Goal: Information Seeking & Learning: Compare options

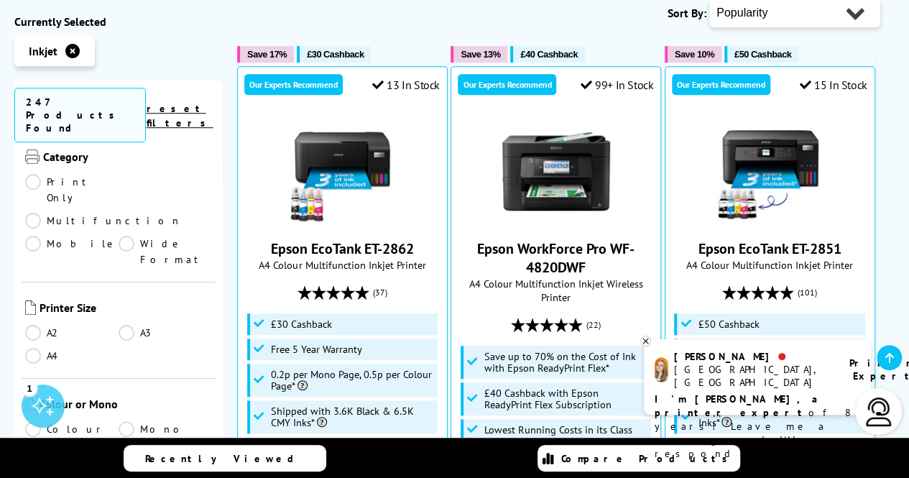
scroll to position [149, 0]
click at [34, 346] on link "A4" at bounding box center [71, 354] width 93 height 16
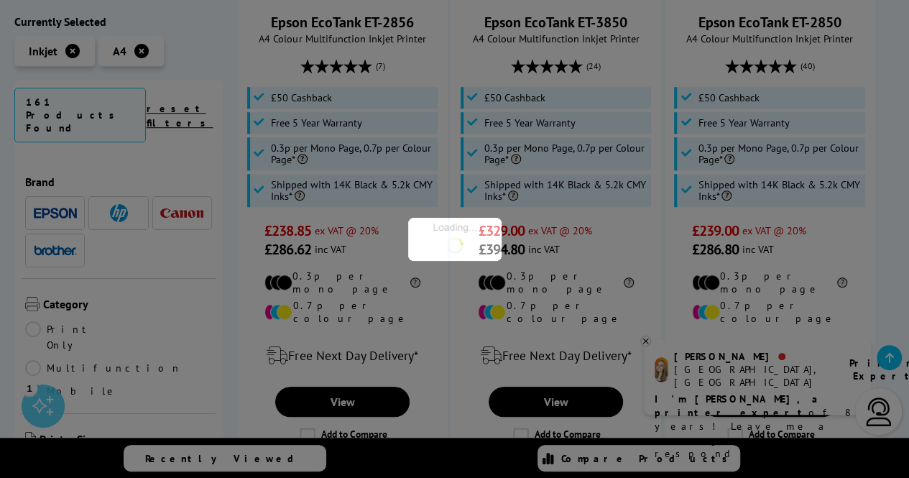
scroll to position [149, 0]
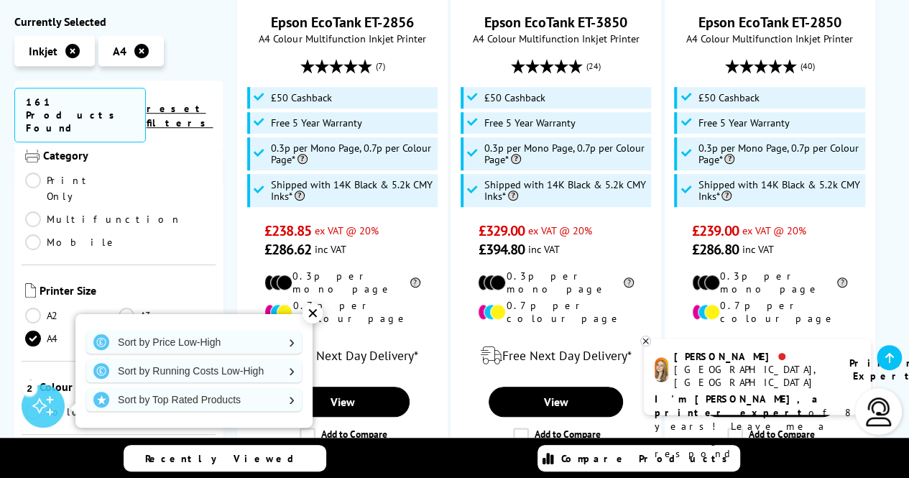
click at [39, 404] on link "Colour" at bounding box center [71, 412] width 93 height 16
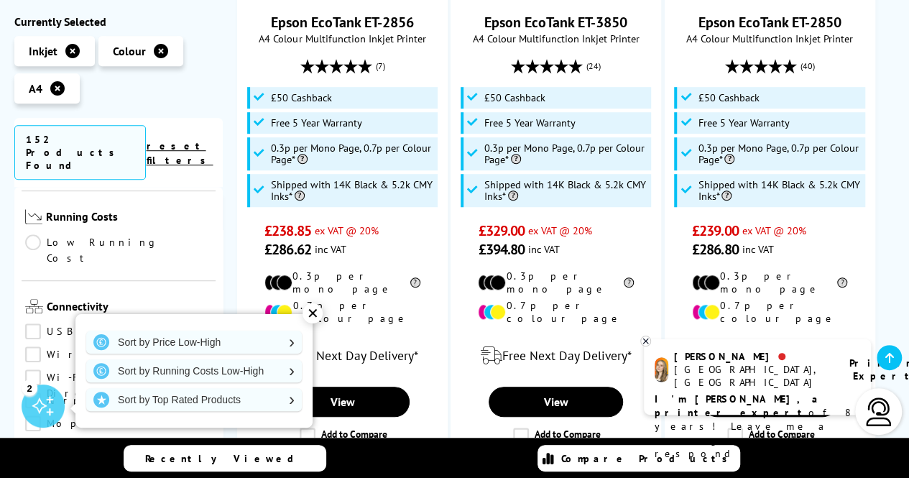
scroll to position [506, 0]
click at [259, 364] on link "Sort by Running Costs Low-High" at bounding box center [193, 370] width 215 height 23
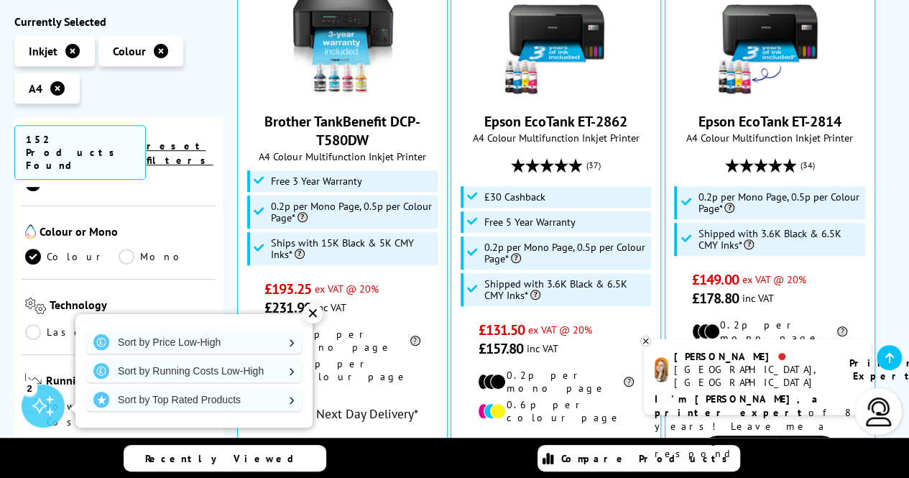
scroll to position [342, 0]
click at [315, 310] on div "✕" at bounding box center [312, 313] width 20 height 20
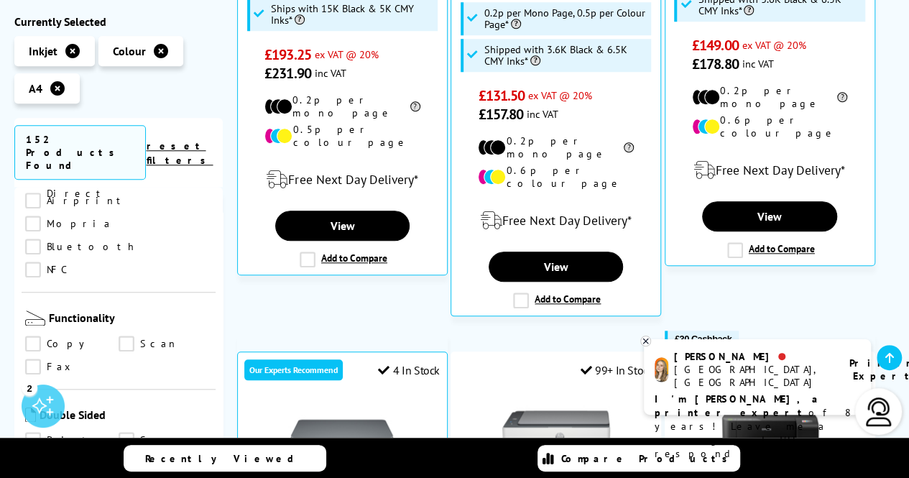
scroll to position [700, 0]
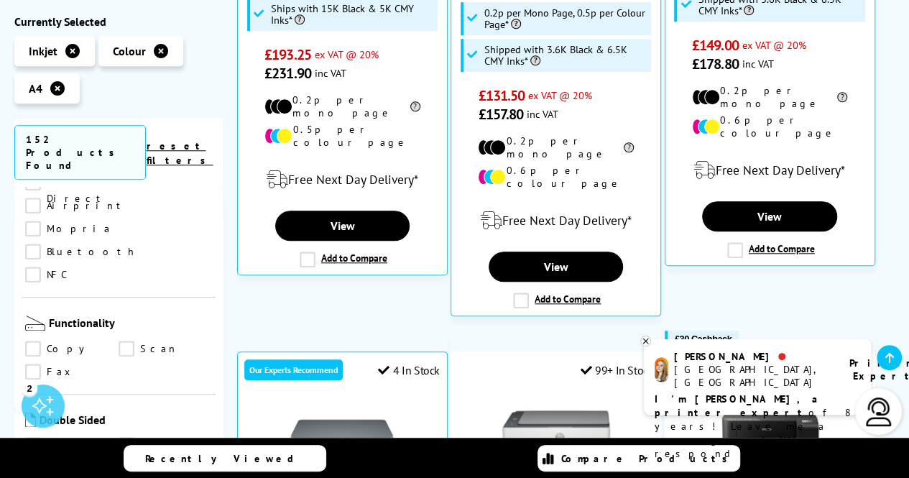
click at [29, 437] on link "Print" at bounding box center [71, 445] width 93 height 16
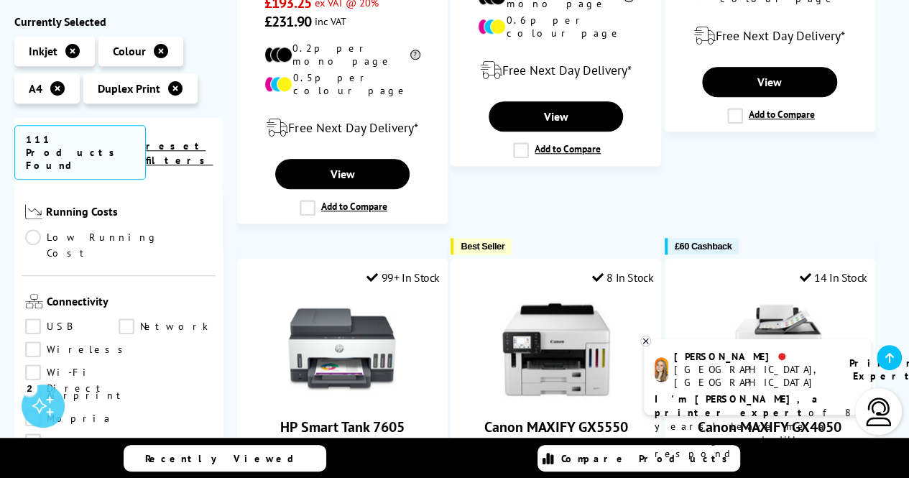
scroll to position [488, 0]
click at [128, 317] on link "Network" at bounding box center [165, 325] width 93 height 16
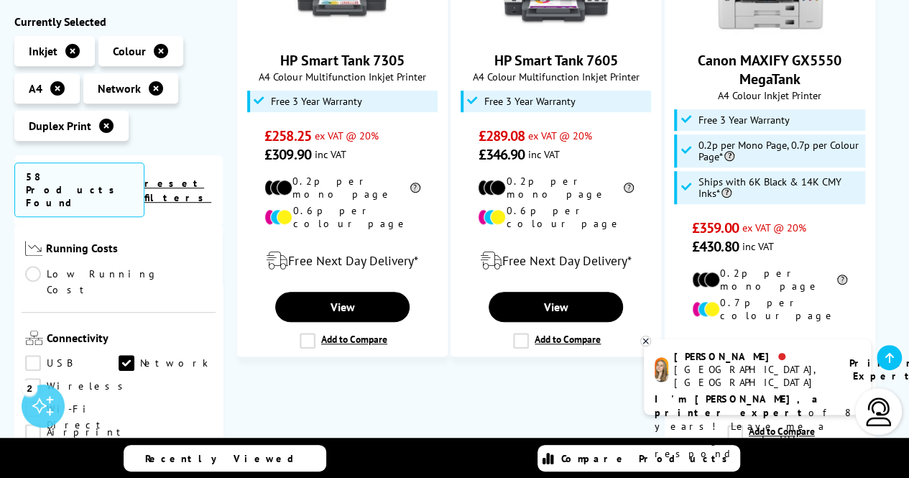
scroll to position [438, 0]
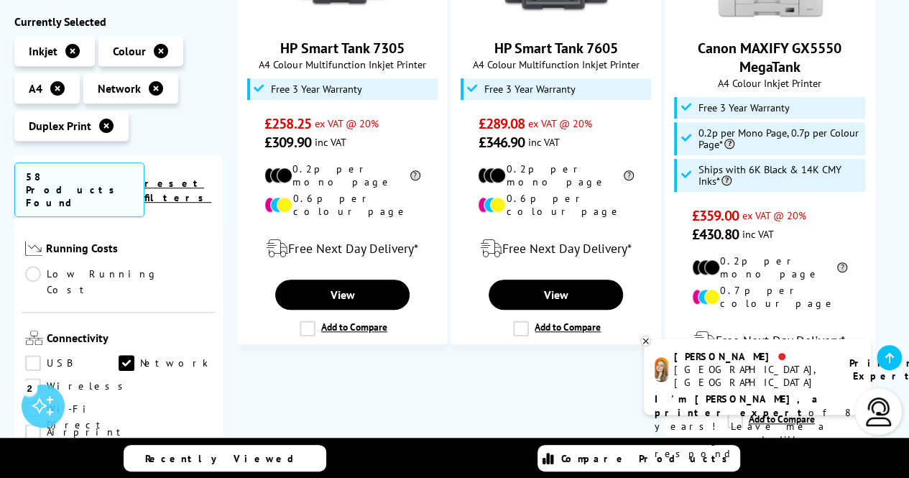
click at [645, 341] on icon at bounding box center [645, 340] width 5 height 5
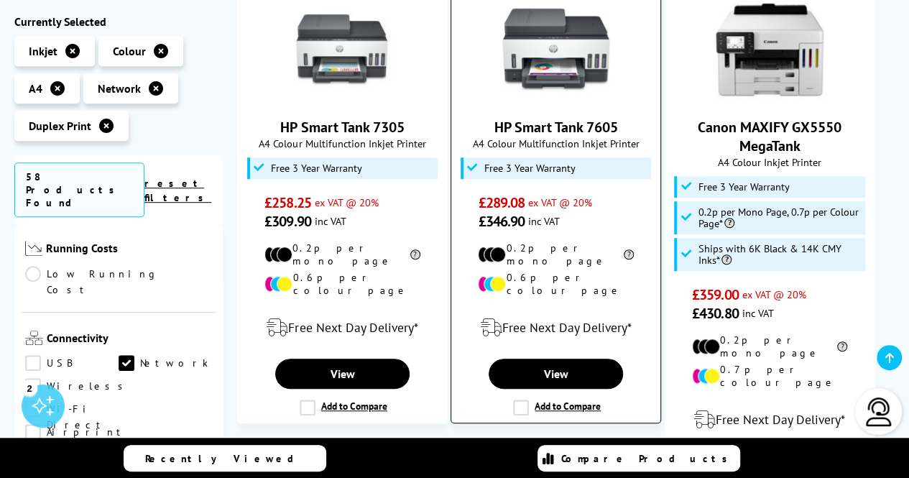
scroll to position [358, 0]
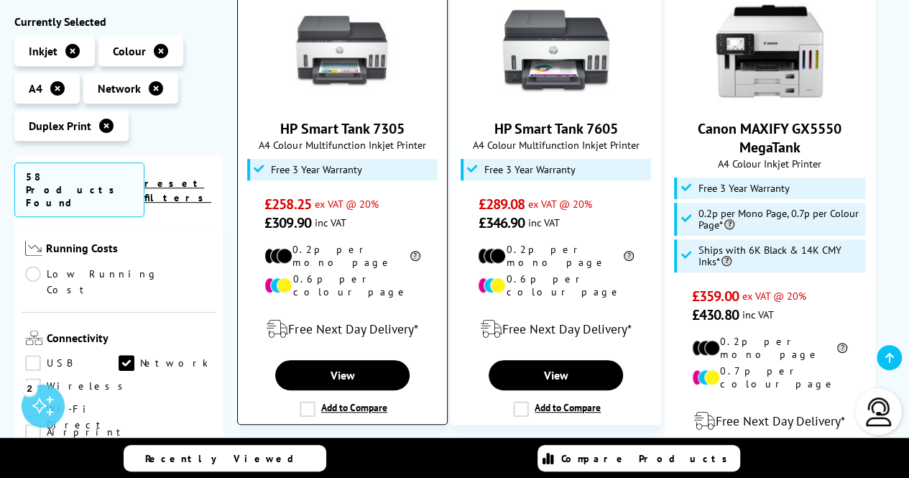
click at [309, 401] on label "Add to Compare" at bounding box center [344, 409] width 88 height 16
click at [0, 0] on input "Add to Compare" at bounding box center [0, 0] width 0 height 0
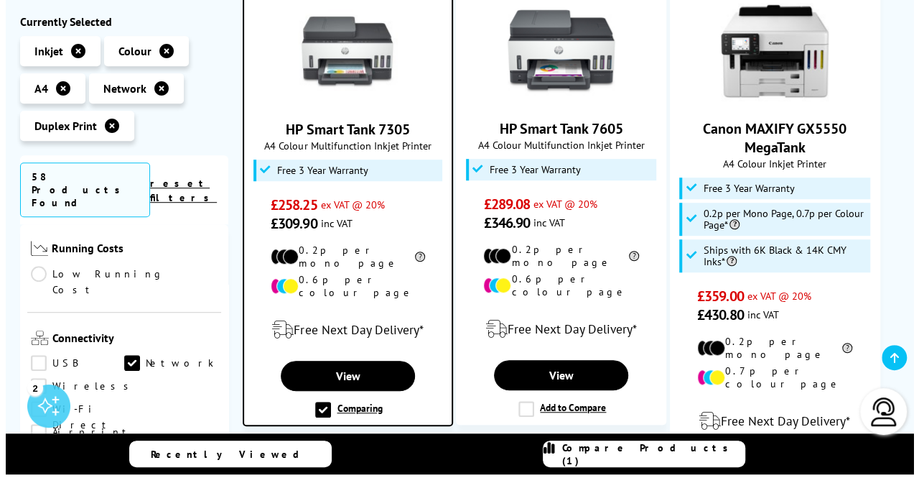
scroll to position [358, 0]
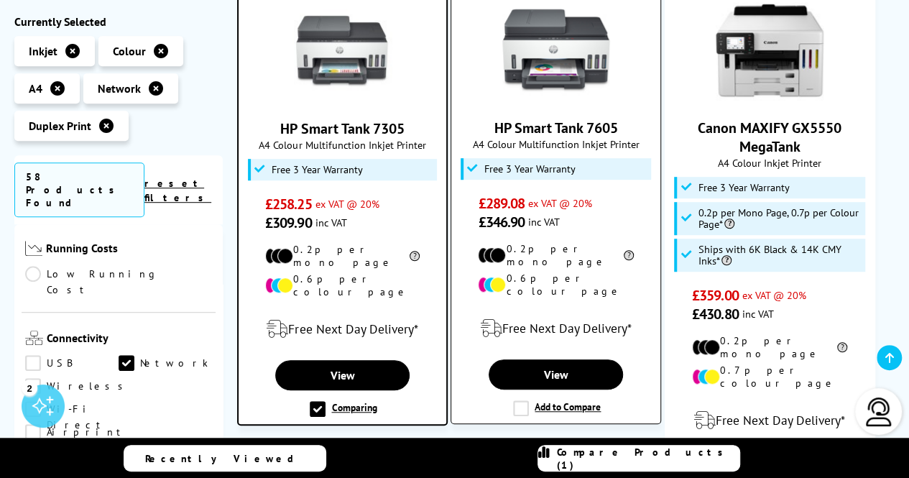
click at [520, 400] on label "Add to Compare" at bounding box center [557, 408] width 88 height 16
click at [0, 0] on input "Add to Compare" at bounding box center [0, 0] width 0 height 0
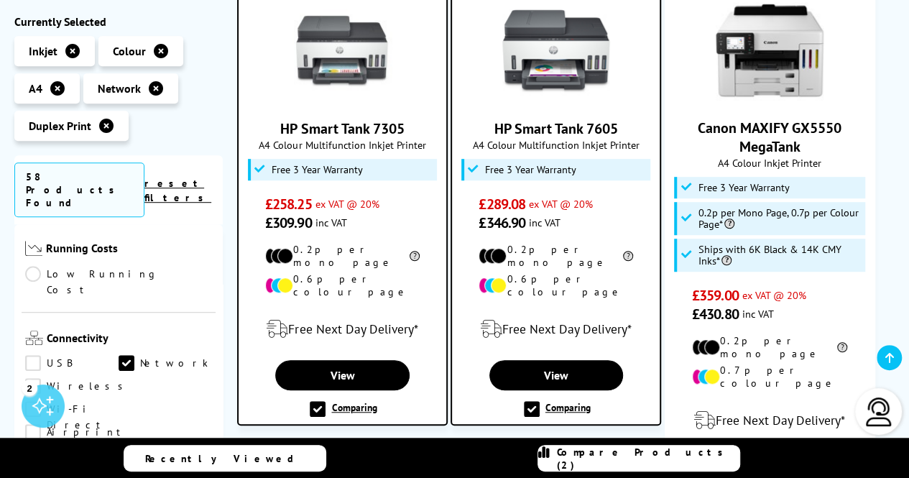
click at [598, 456] on div "Compare Products (2)" at bounding box center [638, 458] width 201 height 26
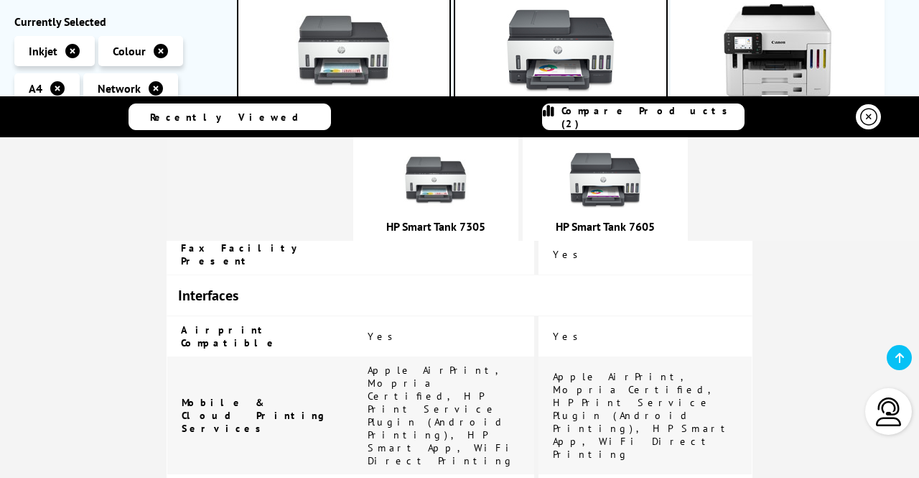
scroll to position [1422, 0]
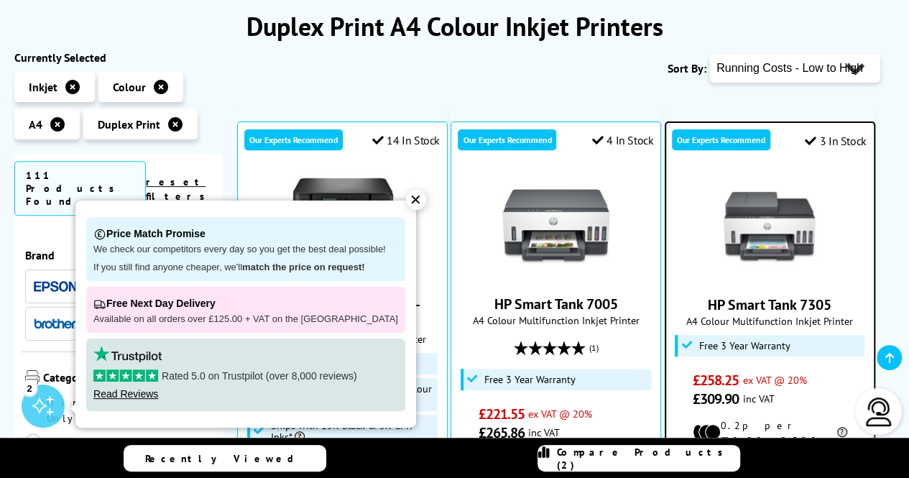
scroll to position [198, 0]
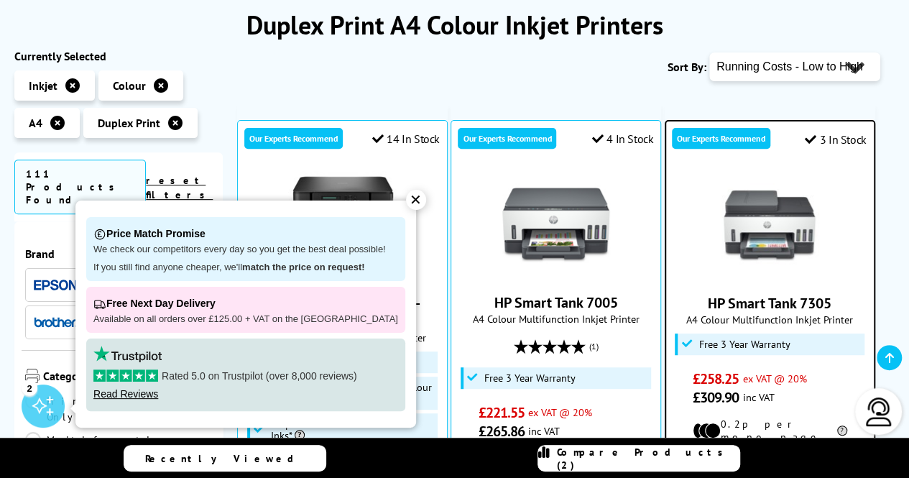
click at [407, 202] on div "✕" at bounding box center [416, 200] width 20 height 20
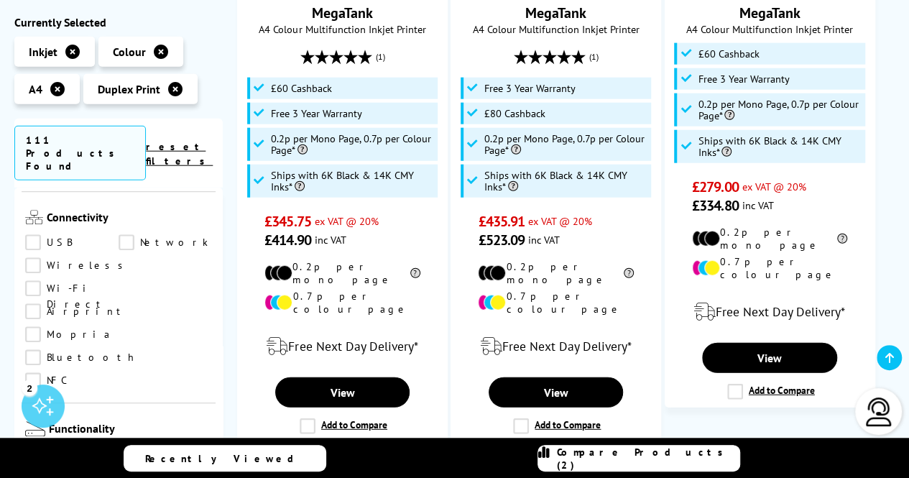
scroll to position [520, 0]
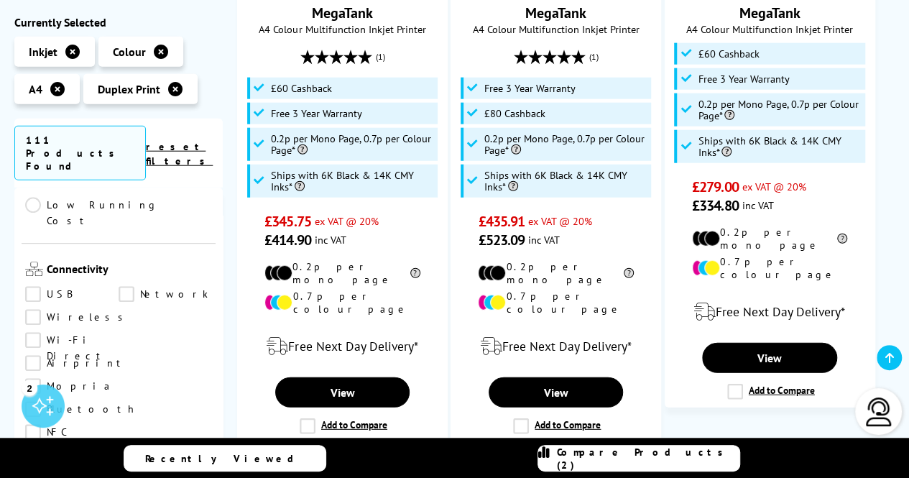
click at [125, 285] on link "Network" at bounding box center [165, 293] width 93 height 16
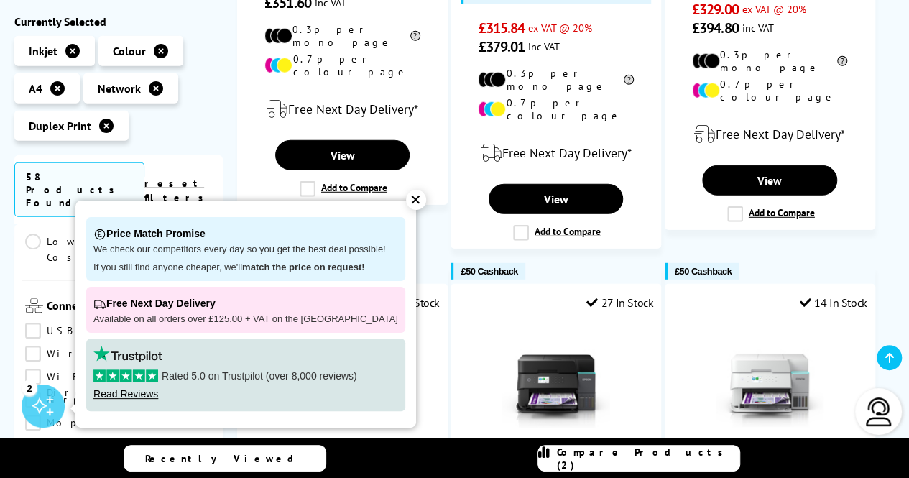
scroll to position [1928, 0]
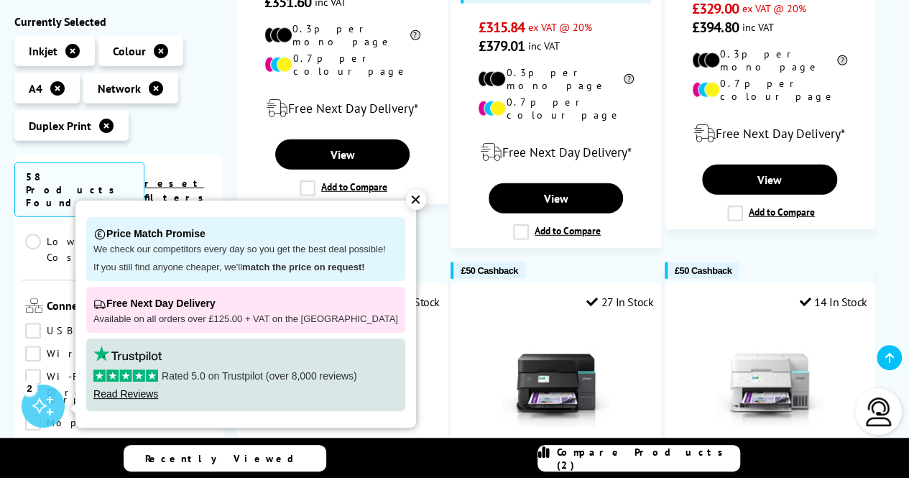
click at [406, 202] on div "✕" at bounding box center [416, 200] width 20 height 20
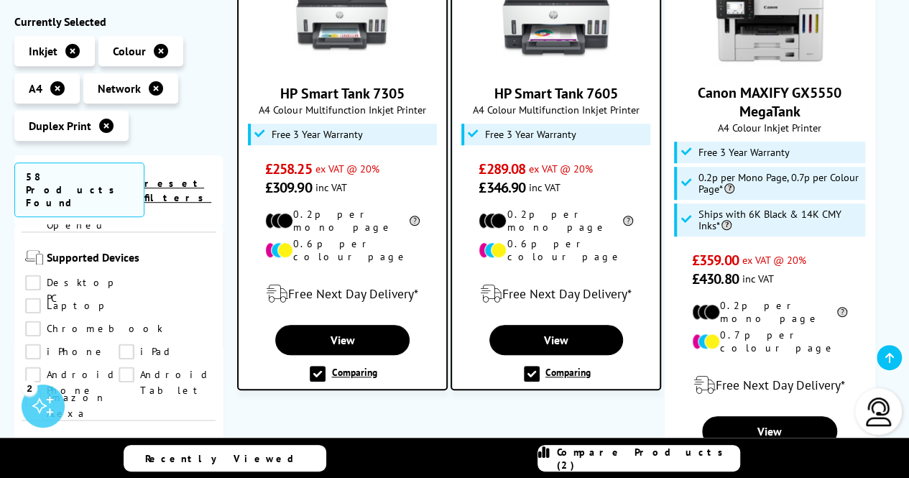
scroll to position [399, 0]
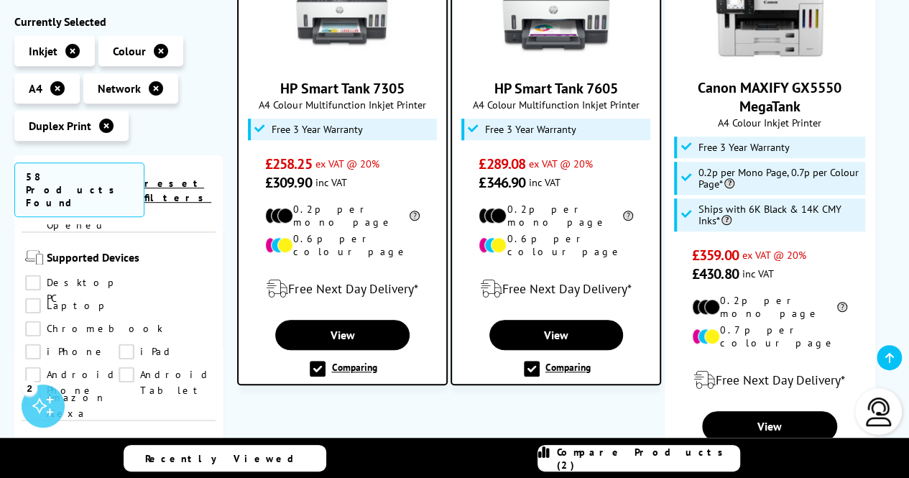
click at [531, 361] on label "Comparing" at bounding box center [557, 369] width 67 height 16
click at [0, 0] on input "Comparing" at bounding box center [0, 0] width 0 height 0
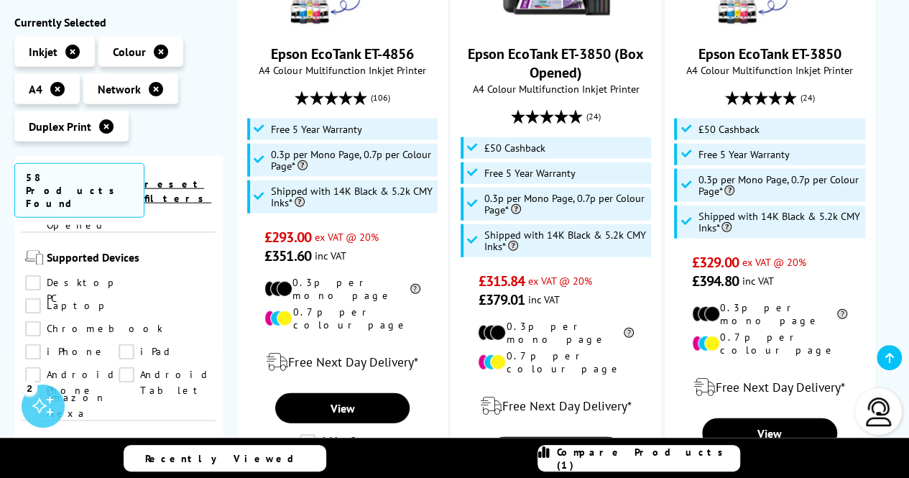
scroll to position [1692, 0]
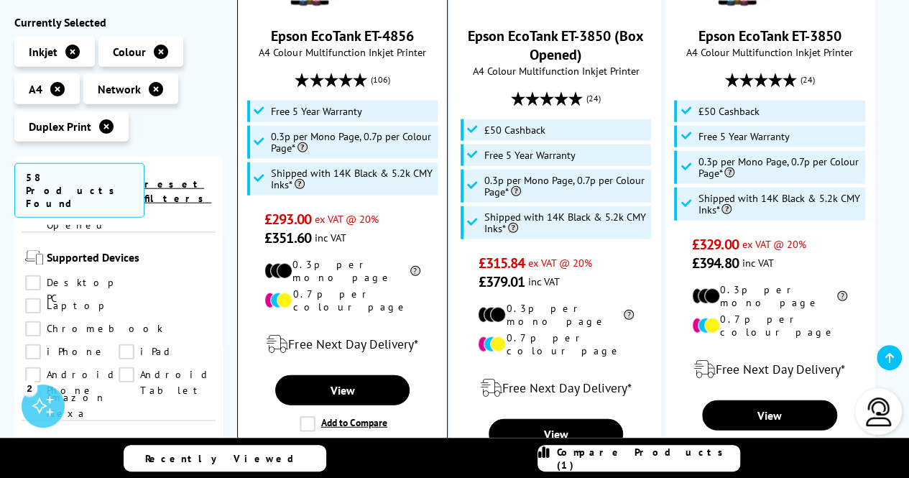
click at [305, 416] on label "Add to Compare" at bounding box center [344, 424] width 88 height 16
click at [0, 0] on input "Add to Compare" at bounding box center [0, 0] width 0 height 0
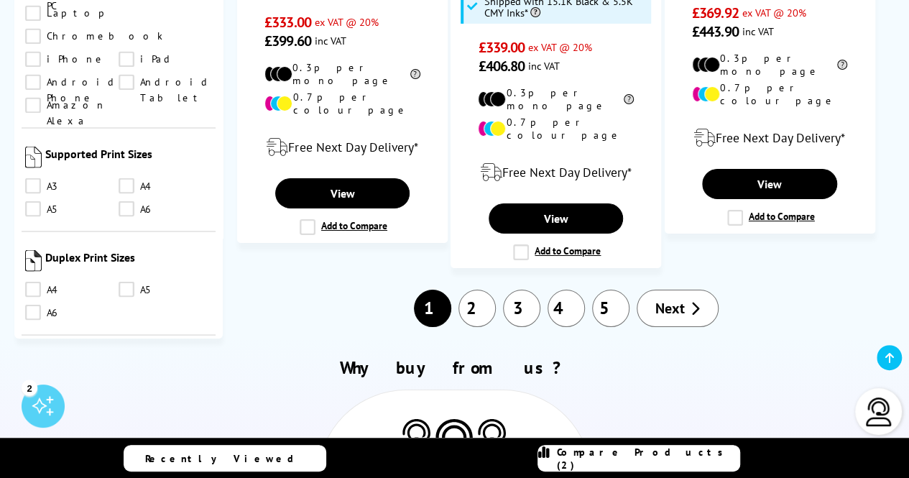
scroll to position [2545, 0]
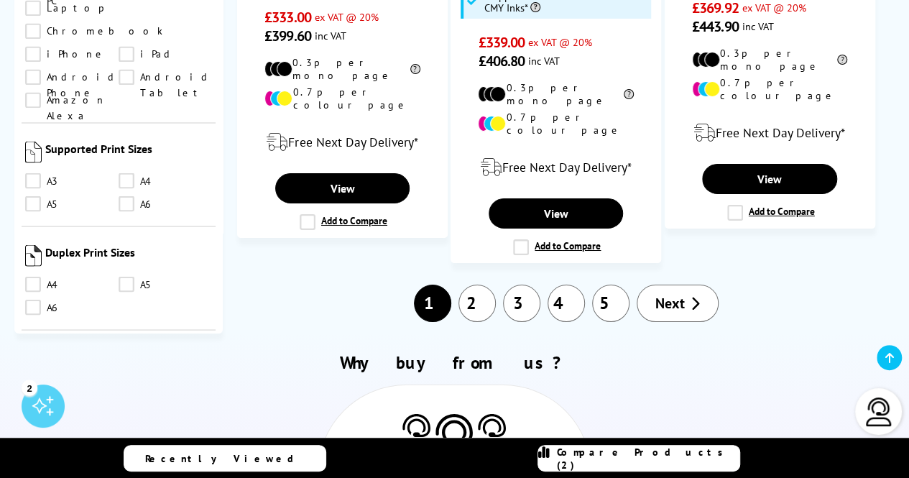
click at [473, 284] on link "2" at bounding box center [476, 302] width 37 height 37
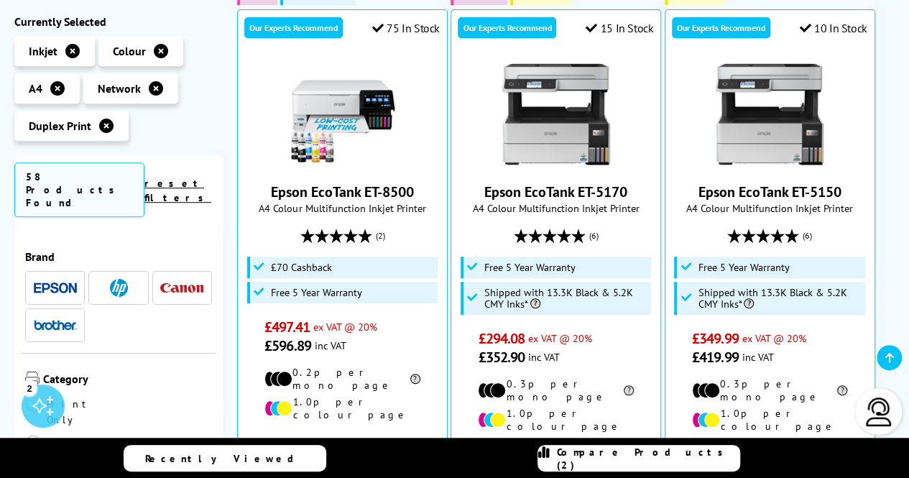
scroll to position [483, 0]
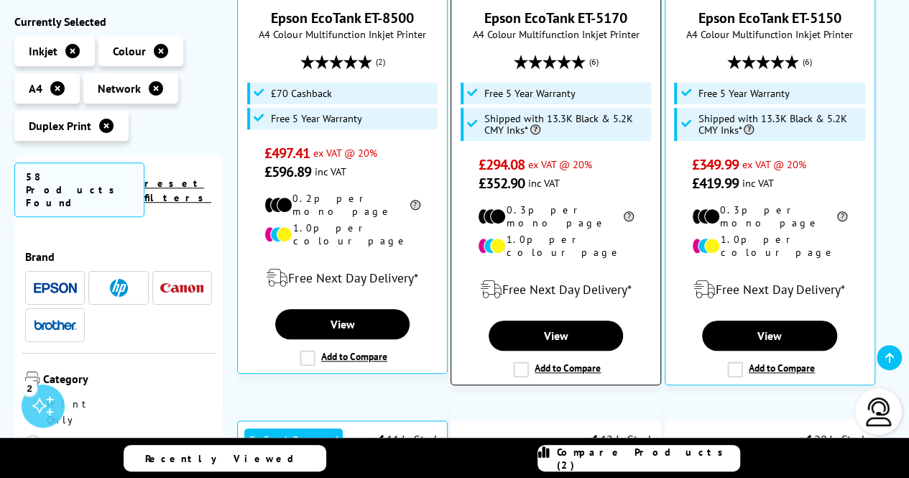
click at [516, 361] on label "Add to Compare" at bounding box center [557, 369] width 88 height 16
click at [0, 0] on input "Add to Compare" at bounding box center [0, 0] width 0 height 0
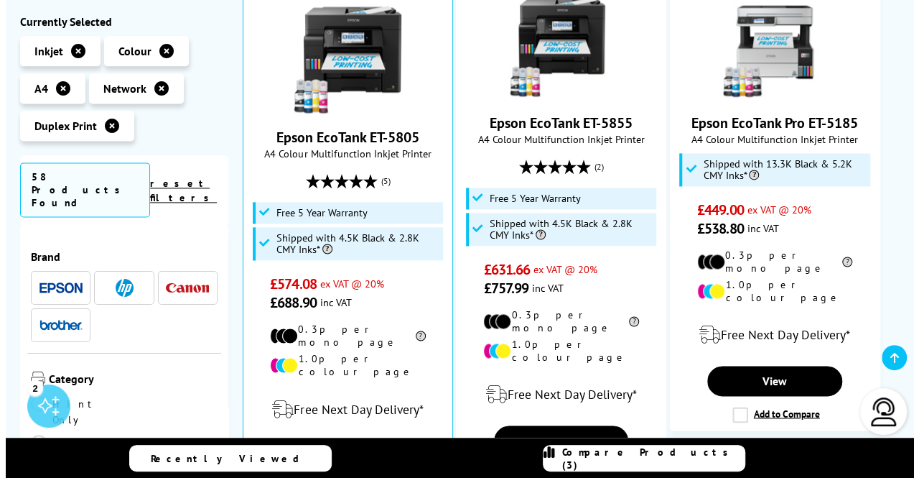
scroll to position [950, 0]
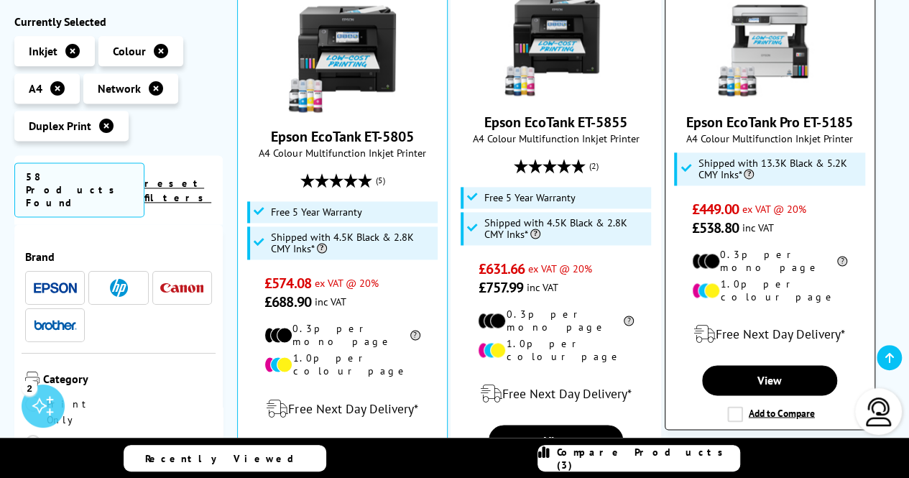
click at [733, 406] on label "Add to Compare" at bounding box center [771, 414] width 88 height 16
click at [0, 0] on input "Add to Compare" at bounding box center [0, 0] width 0 height 0
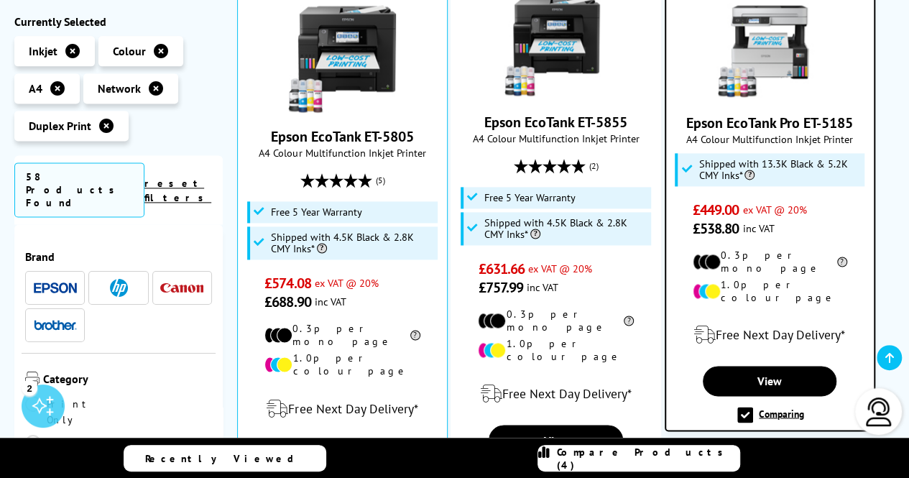
click at [656, 468] on link "Compare Products (4)" at bounding box center [638, 458] width 203 height 27
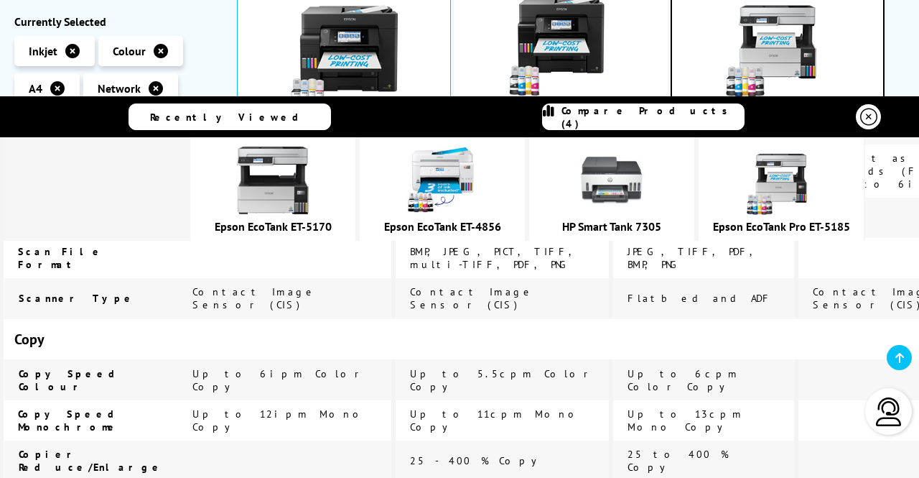
scroll to position [1452, 0]
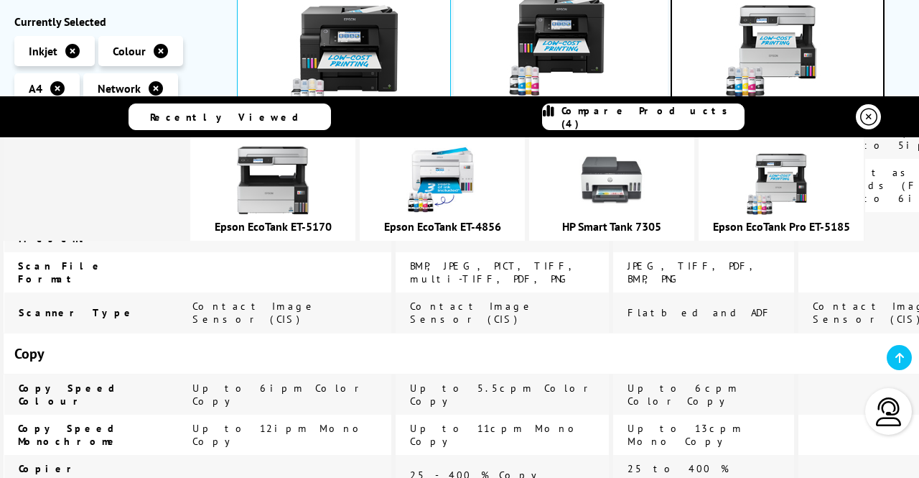
drag, startPoint x: 906, startPoint y: 262, endPoint x: 916, endPoint y: 271, distance: 13.7
click at [908, 271] on section "Recently Viewed Compare Products (4) Epson EcoTank ET-5170 Low Running Costs" at bounding box center [459, 287] width 919 height 382
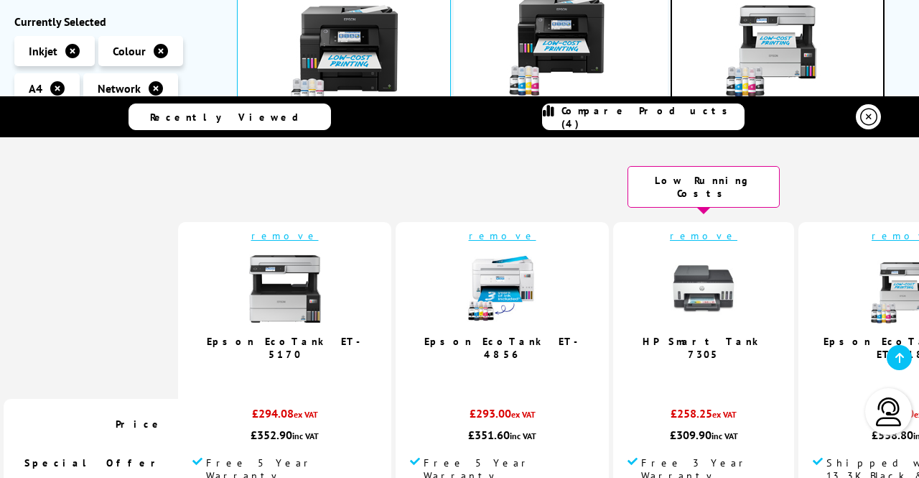
scroll to position [60, 0]
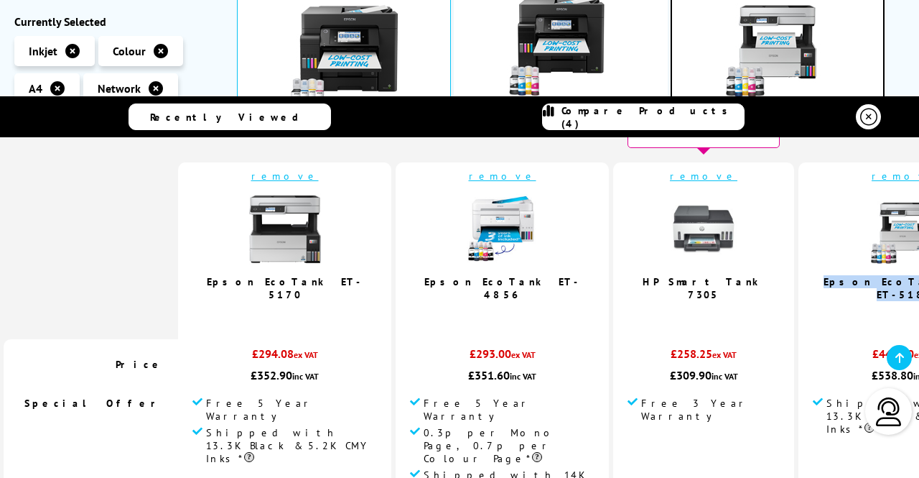
drag, startPoint x: 863, startPoint y: 266, endPoint x: 742, endPoint y: 270, distance: 121.4
click at [799, 270] on td "remove Epson EcoTank Pro ET-5185" at bounding box center [906, 250] width 214 height 177
copy link "Epson EcoTank Pro ET-5185"
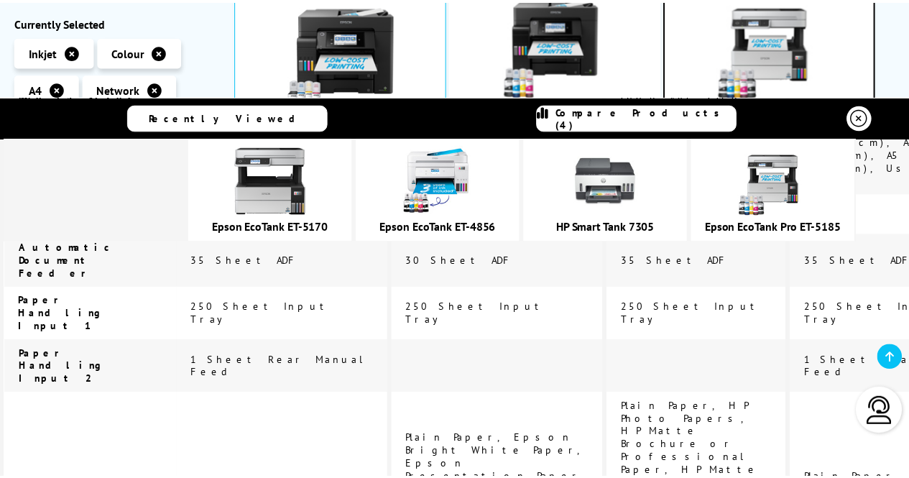
scroll to position [3070, 0]
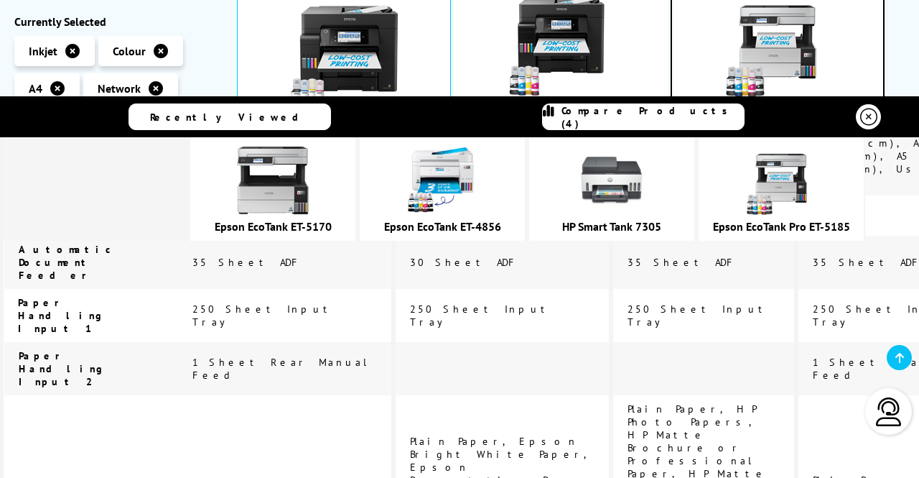
click at [886, 419] on img at bounding box center [889, 411] width 29 height 29
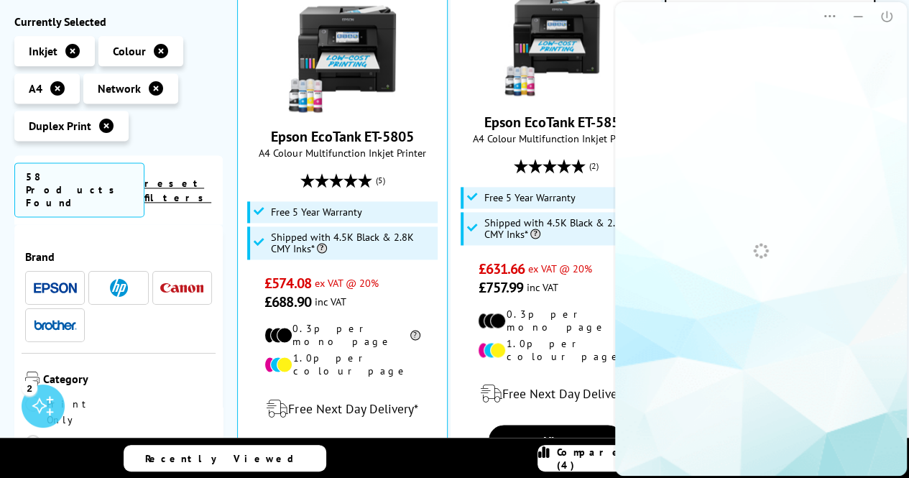
scroll to position [0, 0]
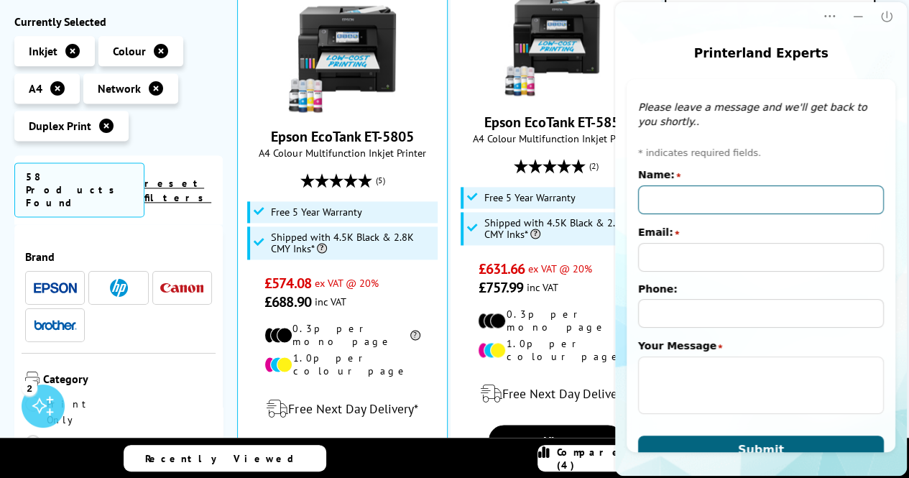
click at [714, 208] on input "Name:" at bounding box center [761, 199] width 246 height 29
type input "Taha"
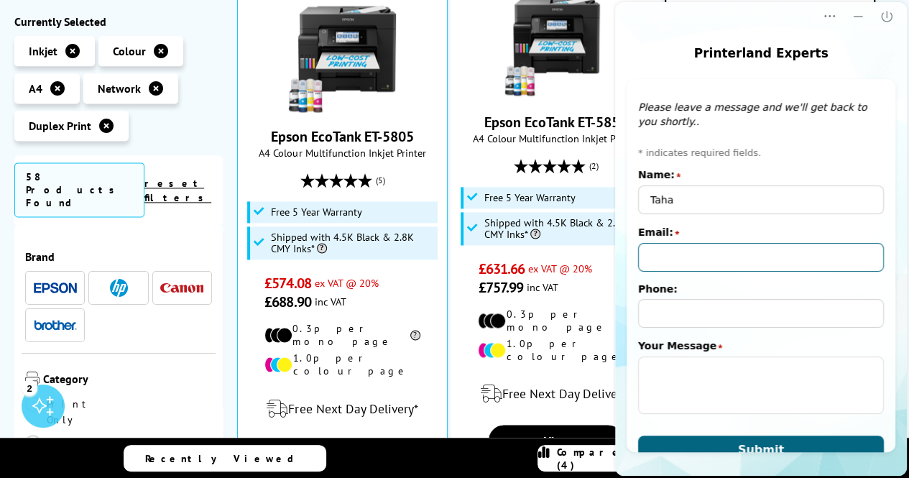
click at [684, 262] on input "Email:" at bounding box center [761, 257] width 246 height 29
type input "pm@pearldentalclinic.co.uk"
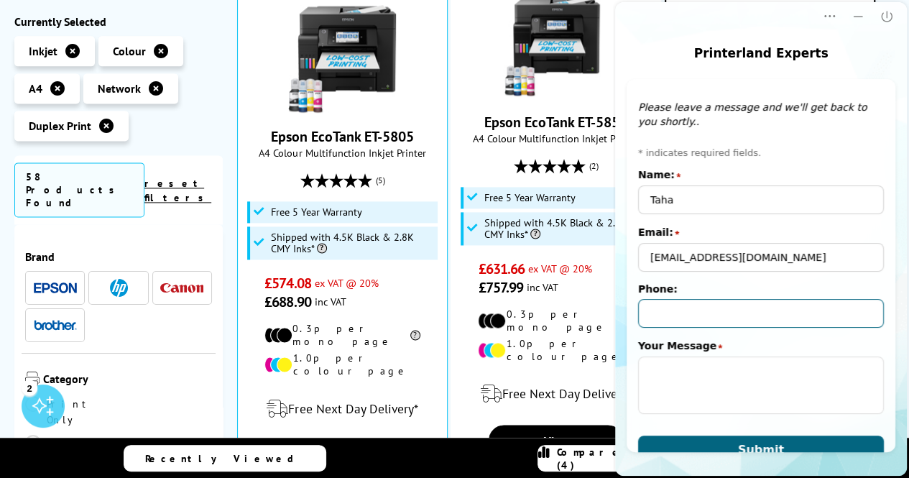
click at [677, 311] on input "Phone:" at bounding box center [761, 313] width 246 height 29
type input "07490137119"
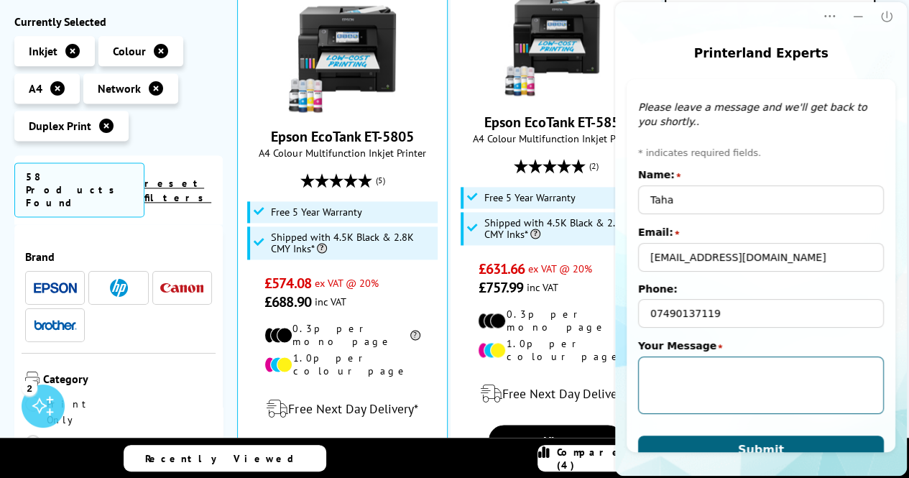
click at [658, 377] on textarea "Your Message" at bounding box center [761, 384] width 246 height 57
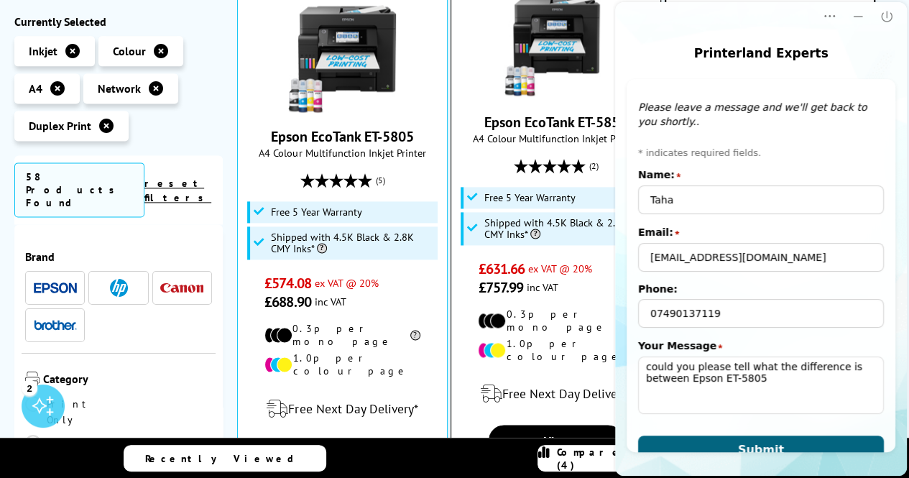
click at [598, 152] on div "(2)" at bounding box center [555, 165] width 195 height 27
click at [855, 18] on icon "Minimize" at bounding box center [857, 16] width 14 height 14
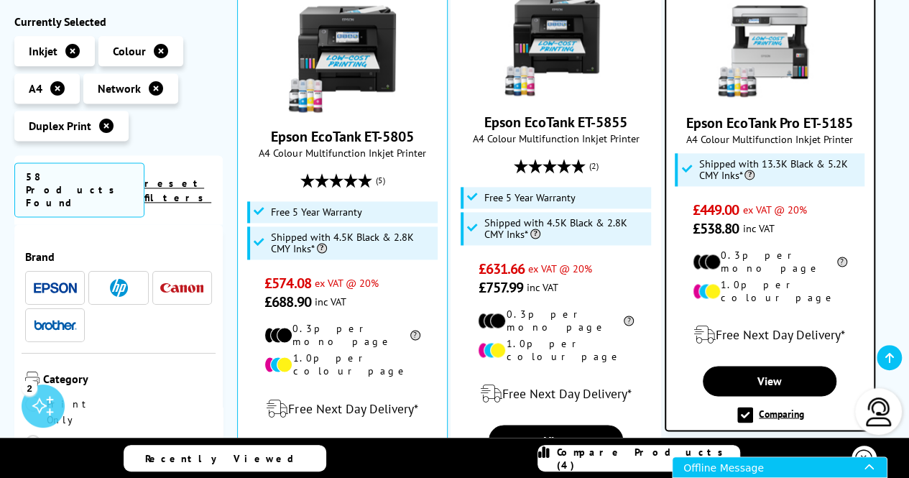
click at [791, 463] on div "Offline Message" at bounding box center [773, 467] width 181 height 20
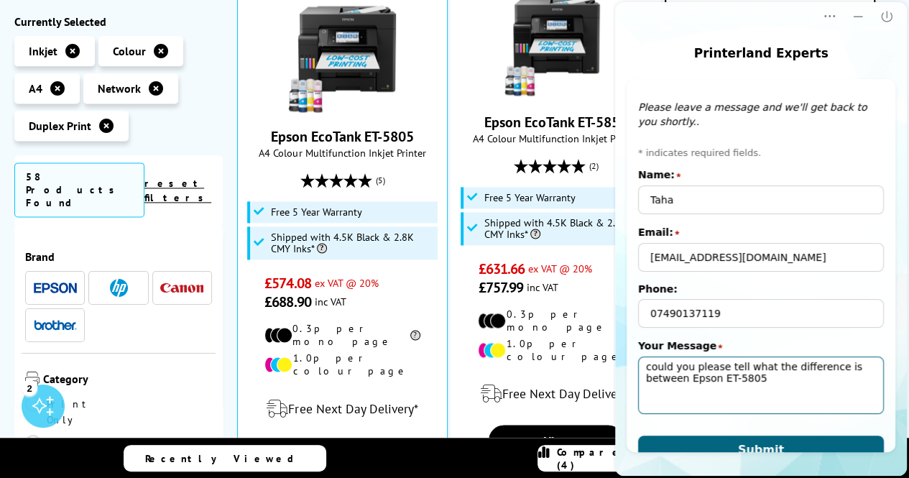
click at [797, 391] on textarea "could you please tell what the difference is between Epson ET-5805" at bounding box center [761, 384] width 246 height 57
type textarea "could you please tell what the difference is between Epson ET-5805 and ET-5185?"
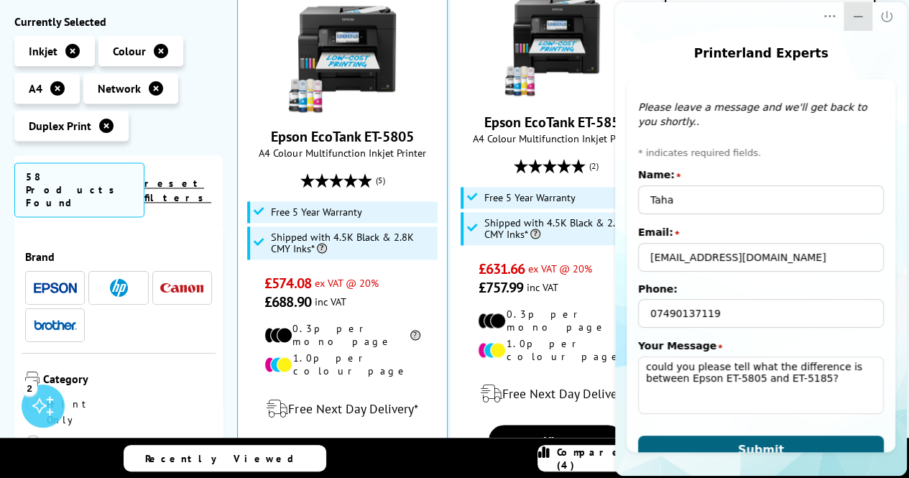
click at [851, 17] on icon "Minimize" at bounding box center [857, 16] width 14 height 14
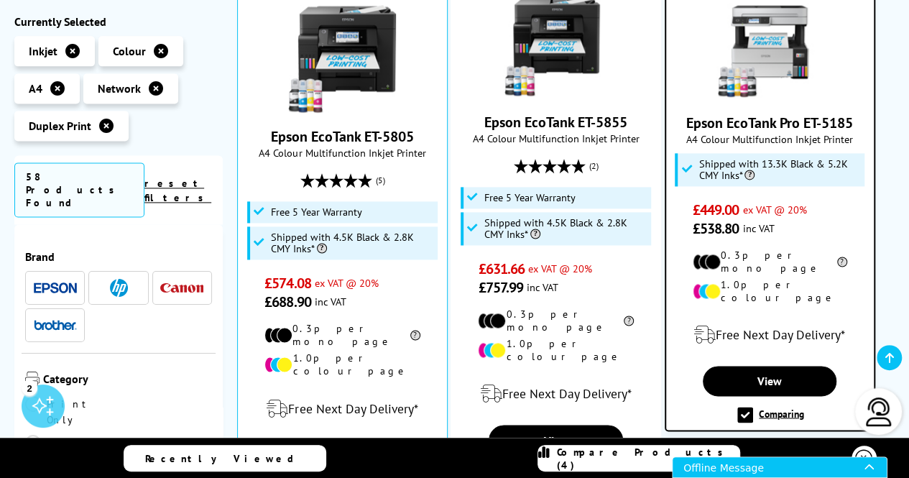
click at [778, 465] on div "Offline Message" at bounding box center [773, 467] width 181 height 20
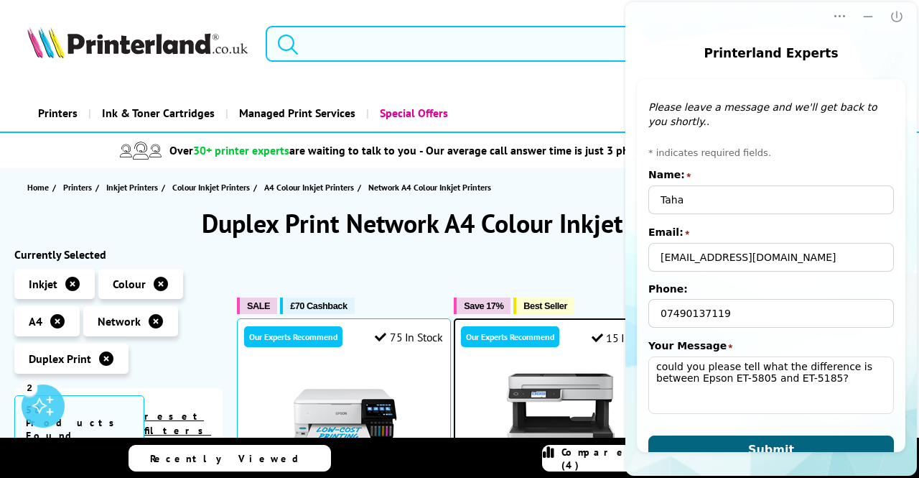
click at [345, 53] on input "search" at bounding box center [452, 44] width 372 height 36
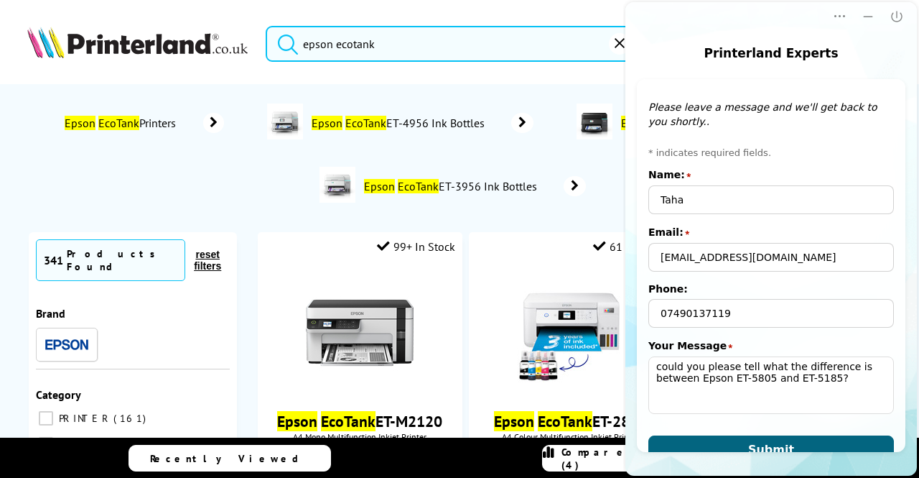
click at [266, 26] on button "submit" at bounding box center [284, 42] width 36 height 32
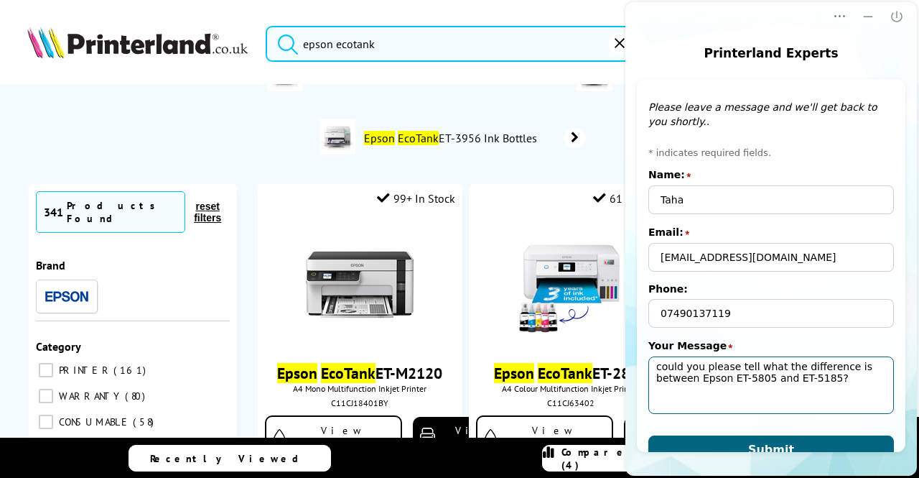
drag, startPoint x: 837, startPoint y: 386, endPoint x: 655, endPoint y: 347, distance: 185.8
click at [655, 347] on div "Your Message star could you please tell what the difference is between Epson ET…" at bounding box center [772, 378] width 246 height 79
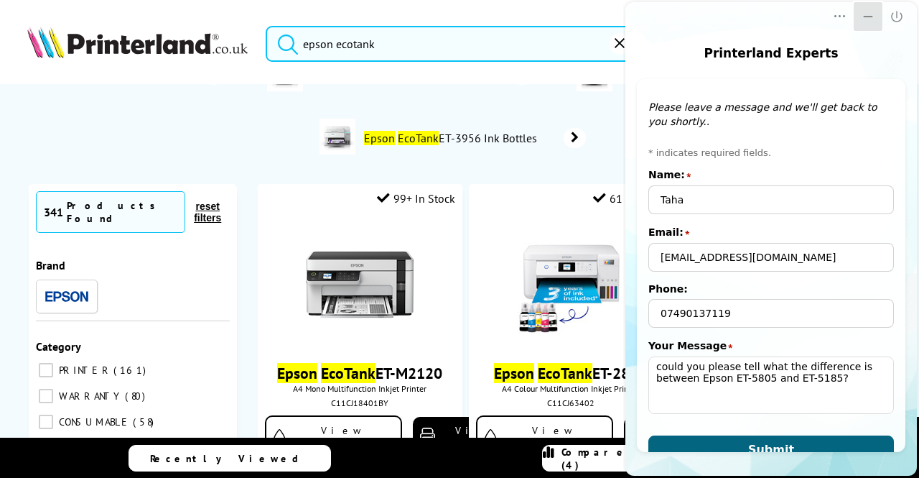
click at [866, 14] on icon "Minimize" at bounding box center [868, 16] width 14 height 14
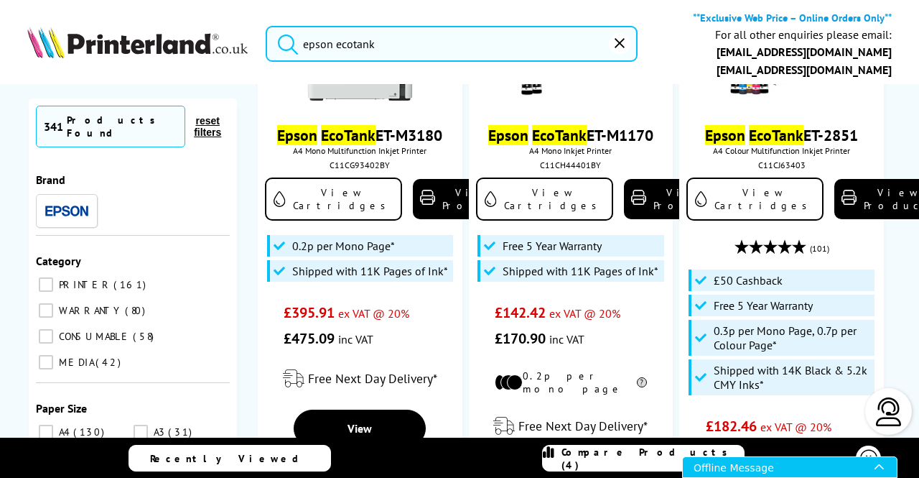
scroll to position [1102, 0]
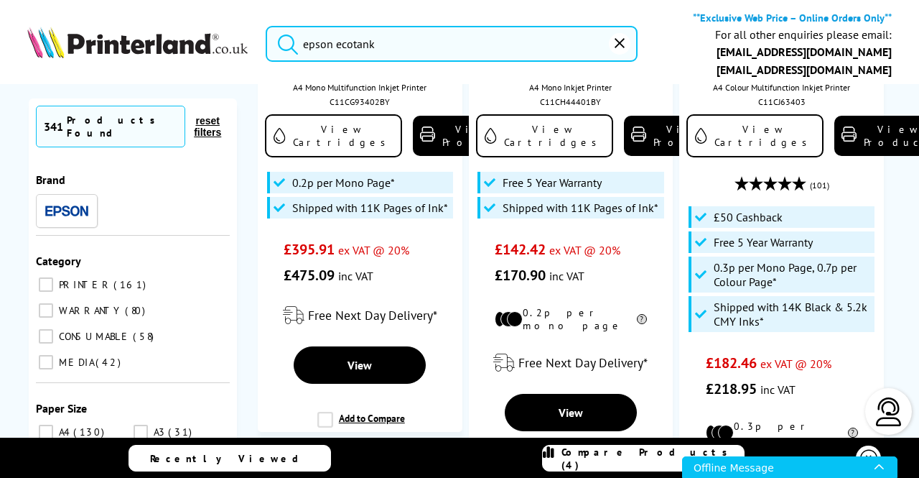
click at [649, 450] on link "Compare Products (4)" at bounding box center [643, 458] width 203 height 27
click at [642, 456] on span "Compare Products (4)" at bounding box center [653, 458] width 182 height 26
click at [606, 470] on link "Compare Products (4)" at bounding box center [643, 458] width 203 height 27
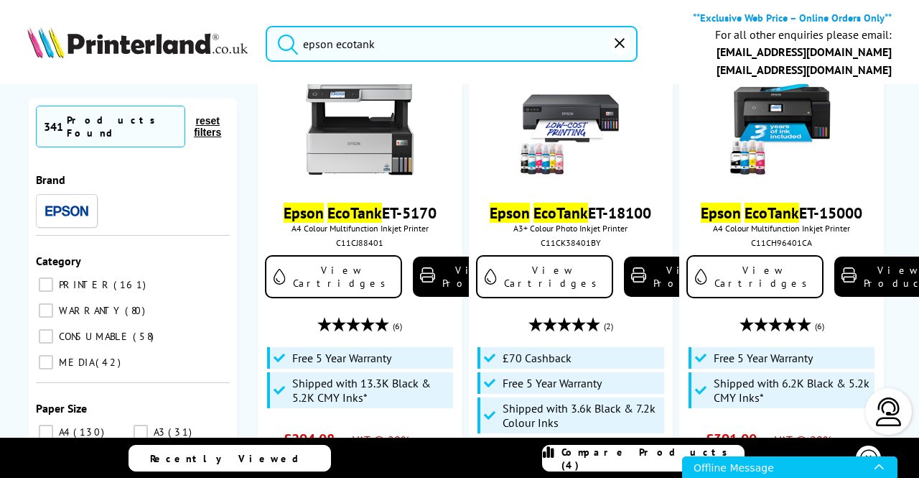
scroll to position [1715, 0]
type input "epson ecot"
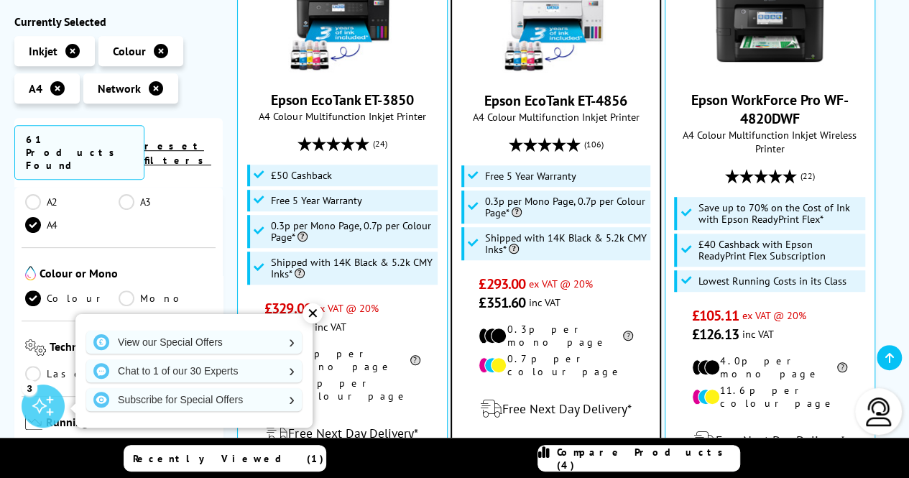
scroll to position [277, 0]
click at [310, 318] on div "✕" at bounding box center [312, 313] width 20 height 20
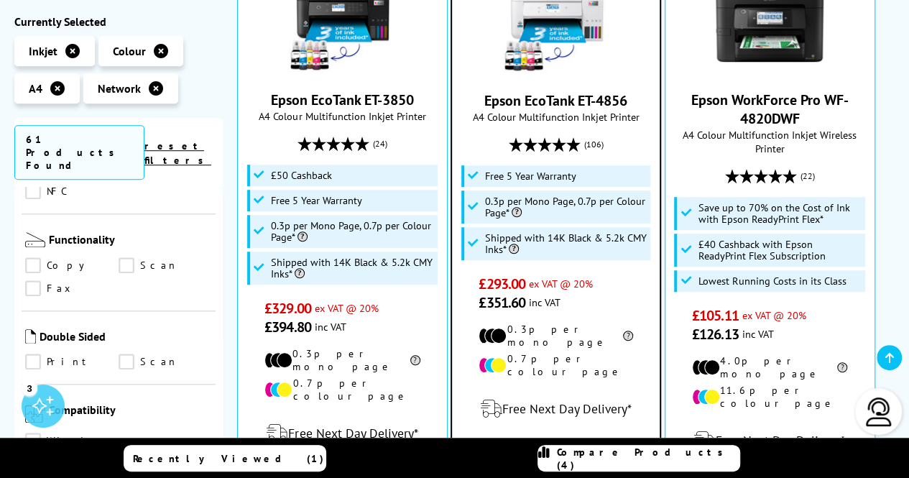
scroll to position [761, 0]
click at [34, 353] on link "Print" at bounding box center [71, 361] width 93 height 16
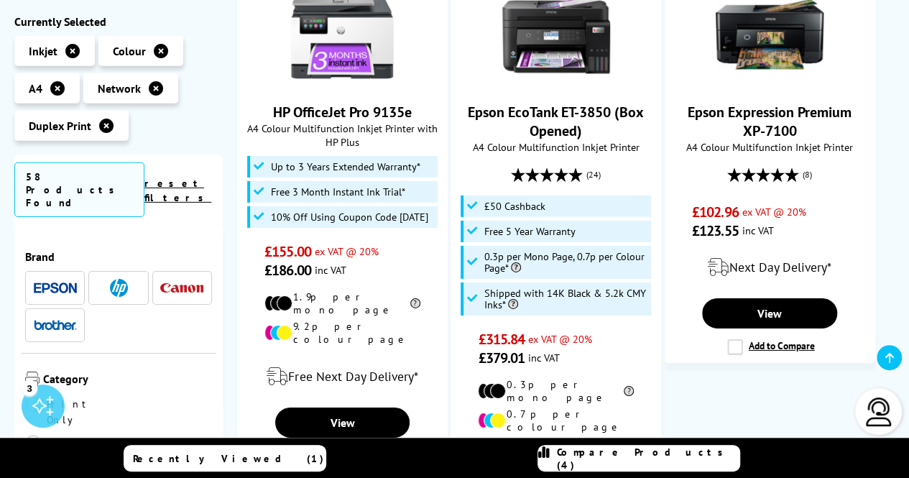
scroll to position [2186, 0]
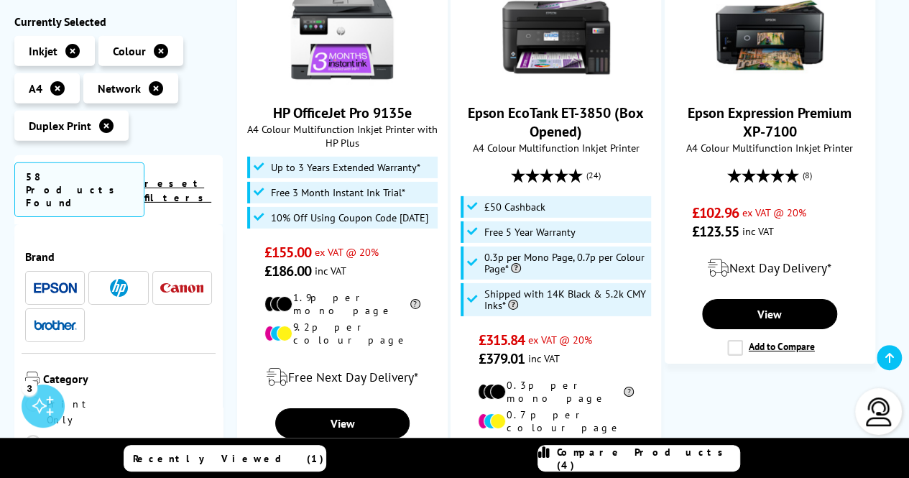
click at [49, 282] on img at bounding box center [55, 287] width 43 height 11
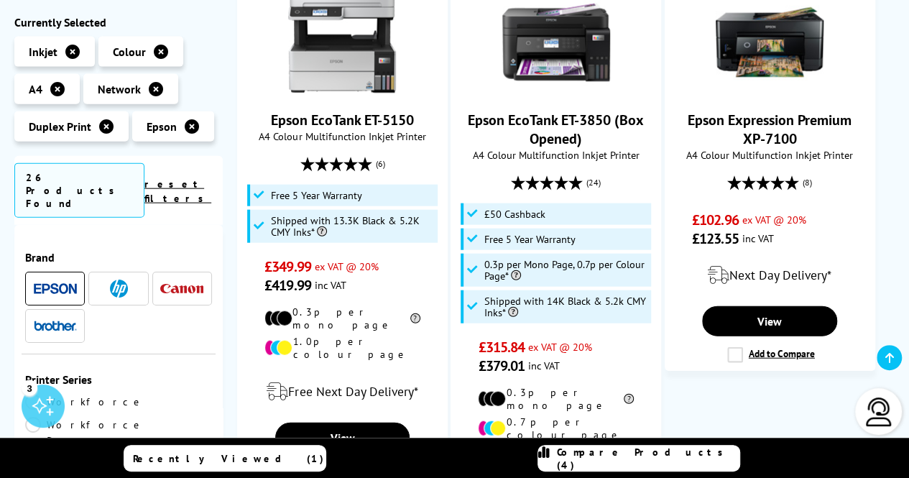
scroll to position [1625, 0]
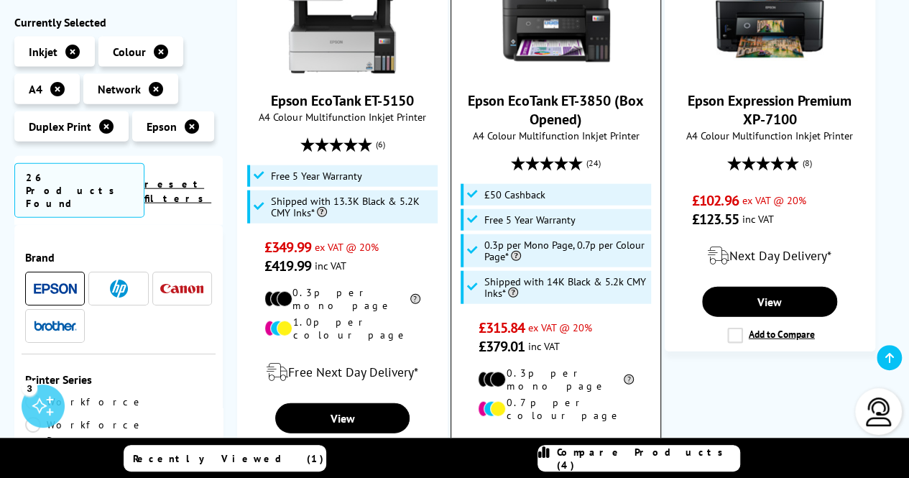
drag, startPoint x: 308, startPoint y: 383, endPoint x: 590, endPoint y: 94, distance: 403.8
click at [308, 444] on label "Add to Compare" at bounding box center [344, 452] width 88 height 16
click at [0, 0] on input "Add to Compare" at bounding box center [0, 0] width 0 height 0
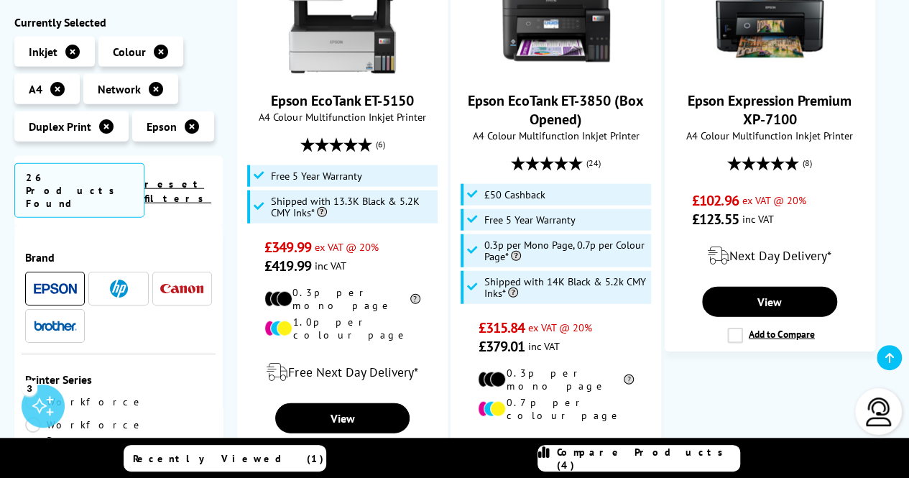
click at [574, 463] on link "Compare Products (4)" at bounding box center [638, 458] width 203 height 27
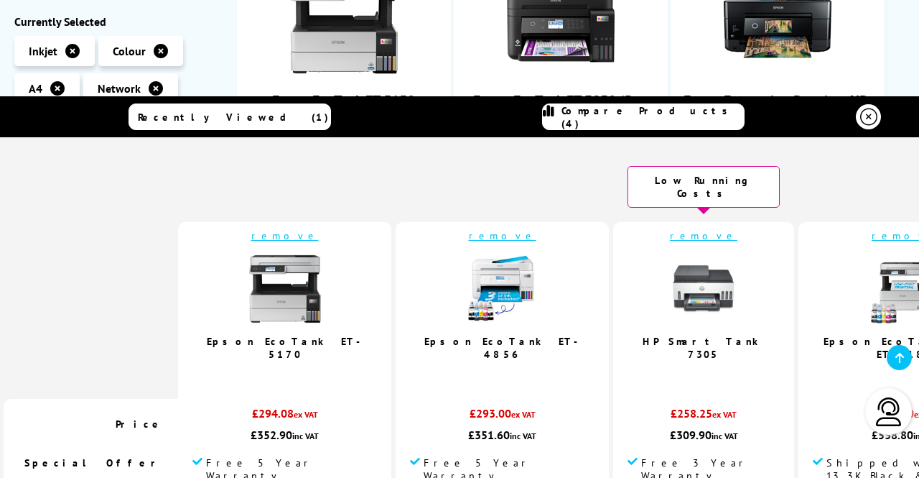
click at [664, 399] on td "remove HP Smart Tank 7305" at bounding box center [703, 310] width 181 height 177
click at [670, 229] on link "remove" at bounding box center [704, 235] width 68 height 13
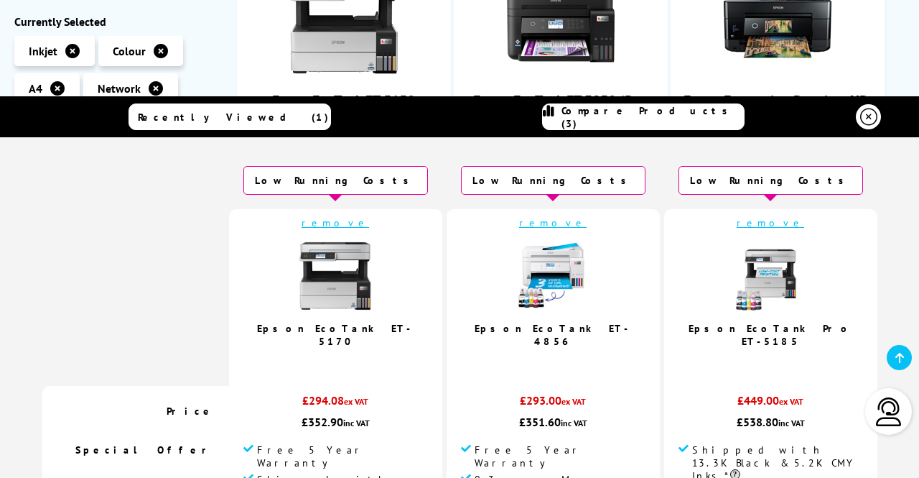
click at [628, 218] on td "remove Epson EcoTank ET-4856 4.9 / 5" at bounding box center [553, 297] width 213 height 177
click at [542, 219] on link "remove" at bounding box center [553, 222] width 68 height 13
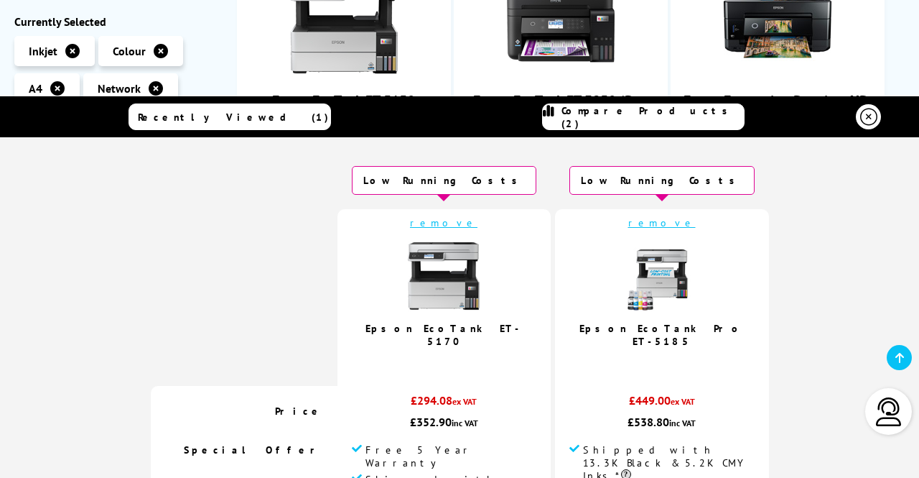
click at [866, 113] on icon at bounding box center [868, 116] width 17 height 17
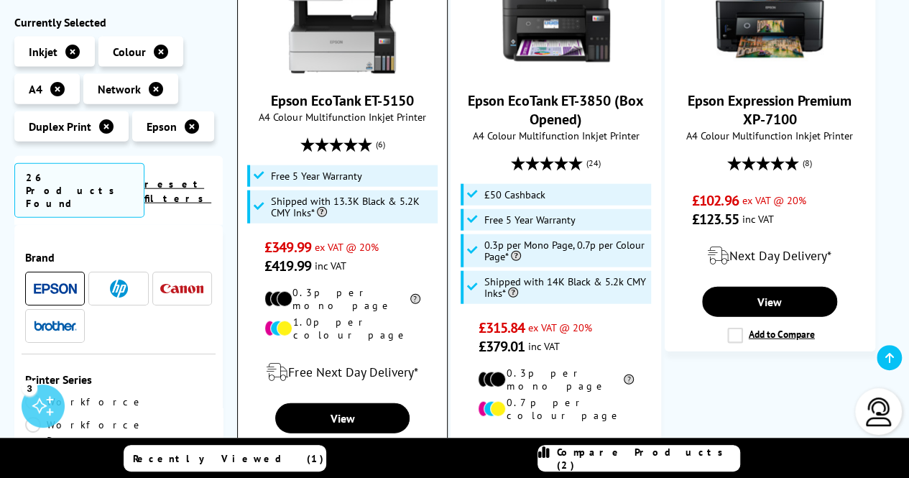
click at [305, 444] on label "Add to Compare" at bounding box center [344, 452] width 88 height 16
click at [0, 0] on input "Add to Compare" at bounding box center [0, 0] width 0 height 0
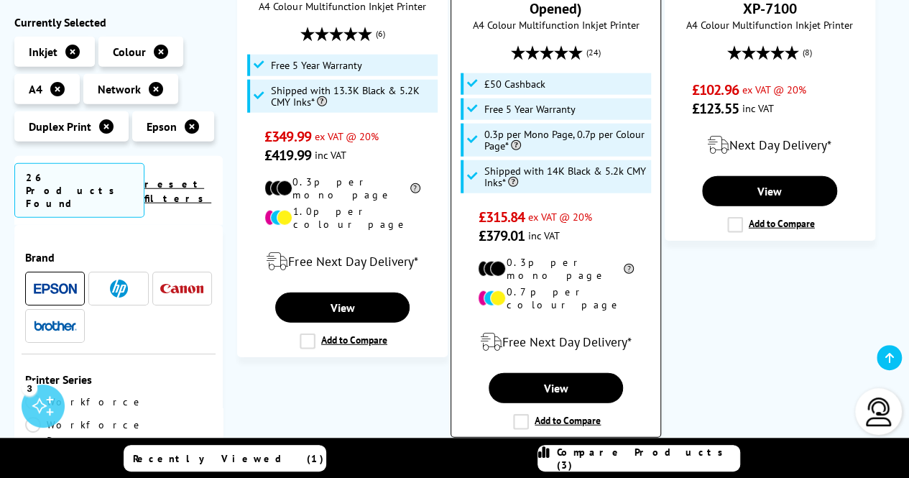
scroll to position [1820, 0]
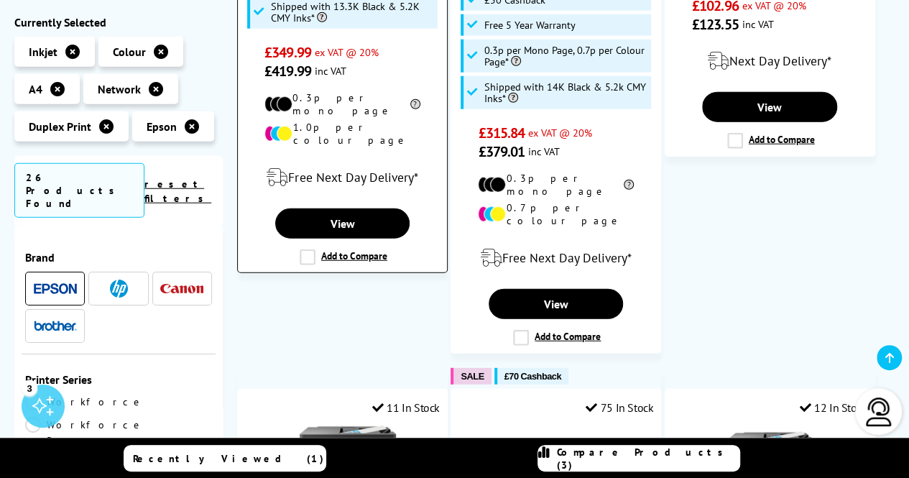
click at [306, 249] on label "Add to Compare" at bounding box center [344, 257] width 88 height 16
click at [0, 0] on input "Add to Compare" at bounding box center [0, 0] width 0 height 0
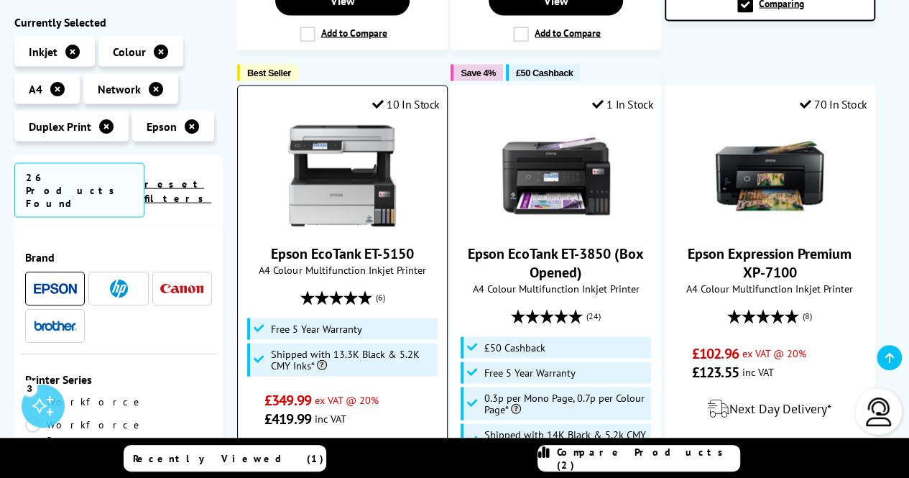
scroll to position [1596, 0]
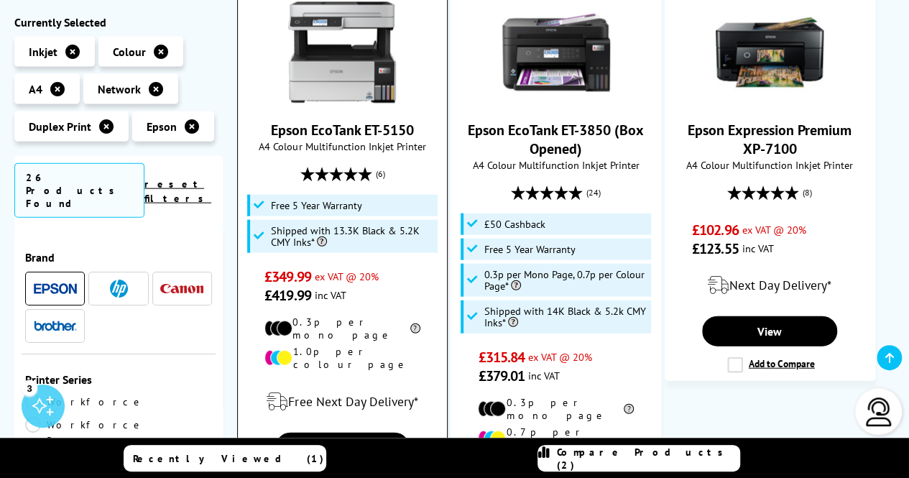
click at [305, 473] on label "Add to Compare" at bounding box center [344, 481] width 88 height 16
click at [0, 0] on input "Add to Compare" at bounding box center [0, 0] width 0 height 0
click at [366, 473] on label "Add to Compare" at bounding box center [344, 481] width 88 height 16
click at [0, 0] on input "Add to Compare" at bounding box center [0, 0] width 0 height 0
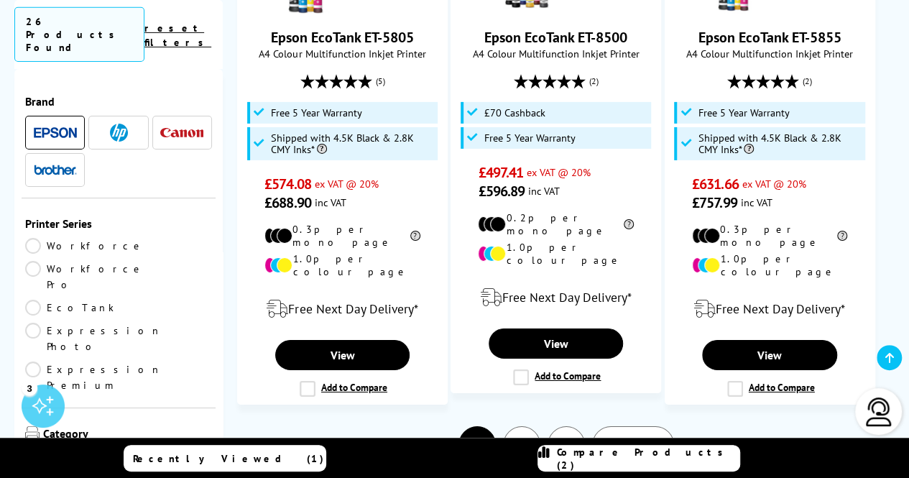
scroll to position [2339, 0]
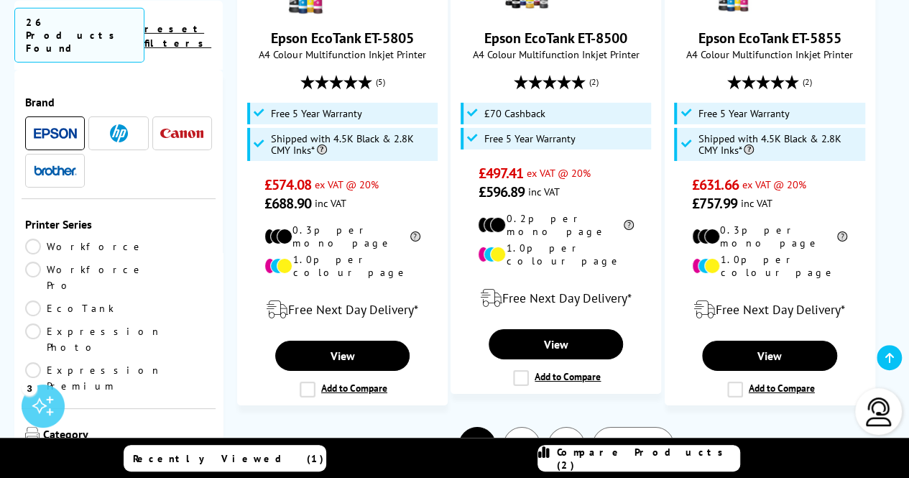
click at [520, 427] on link "2" at bounding box center [521, 445] width 37 height 37
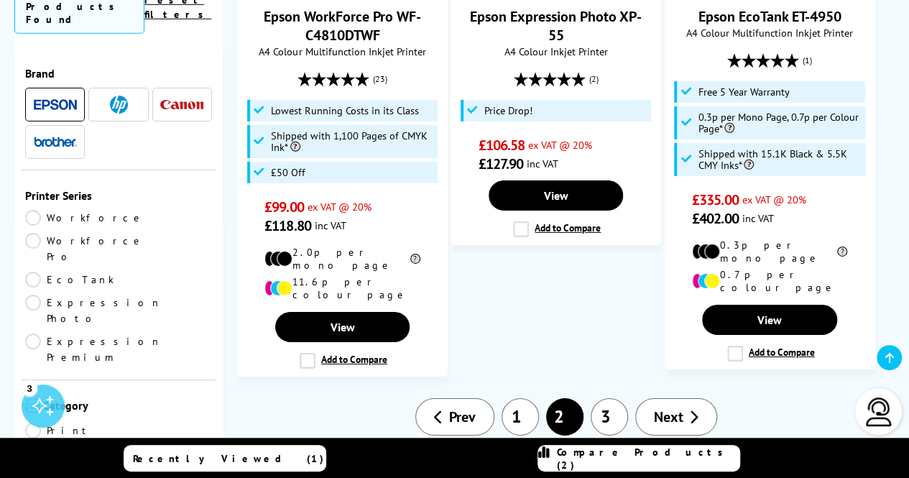
scroll to position [2389, 0]
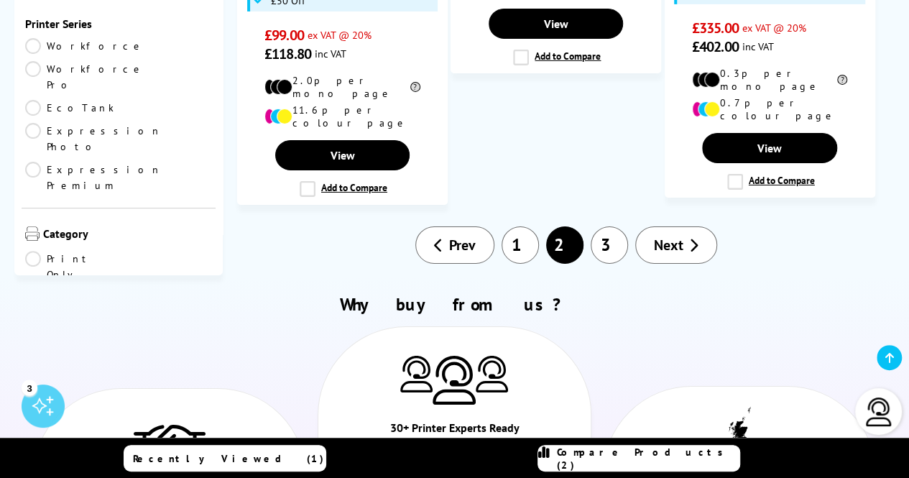
click at [603, 226] on link "3" at bounding box center [608, 244] width 37 height 37
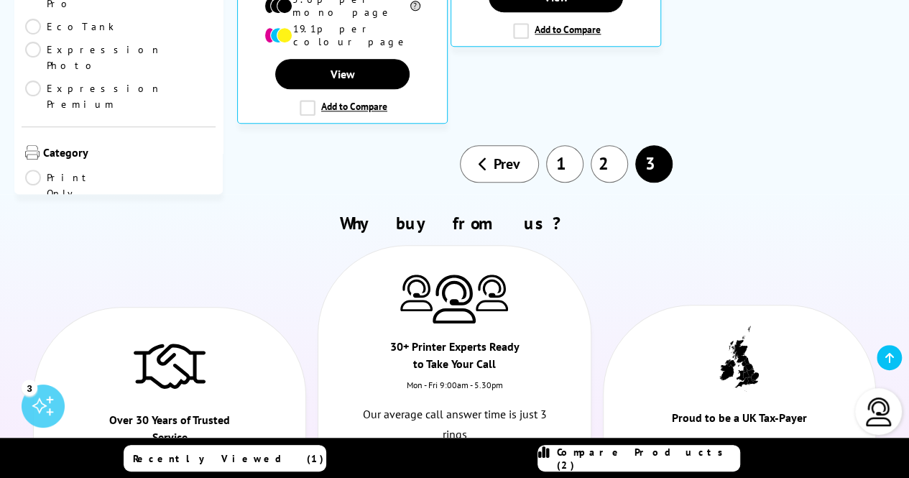
scroll to position [687, 0]
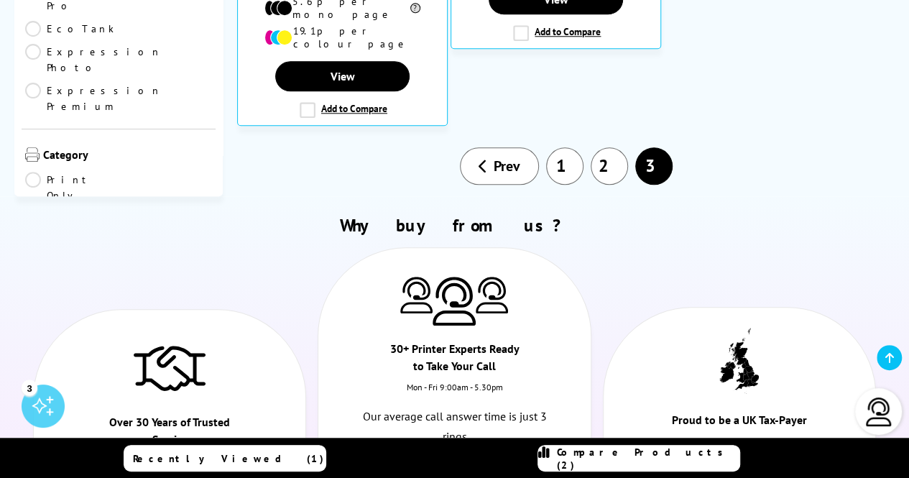
click at [566, 152] on link "1" at bounding box center [564, 165] width 37 height 37
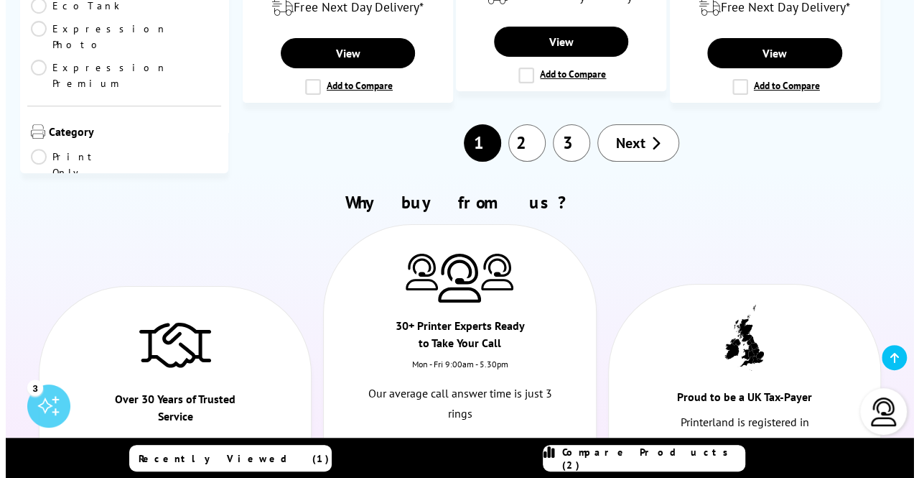
scroll to position [2666, 0]
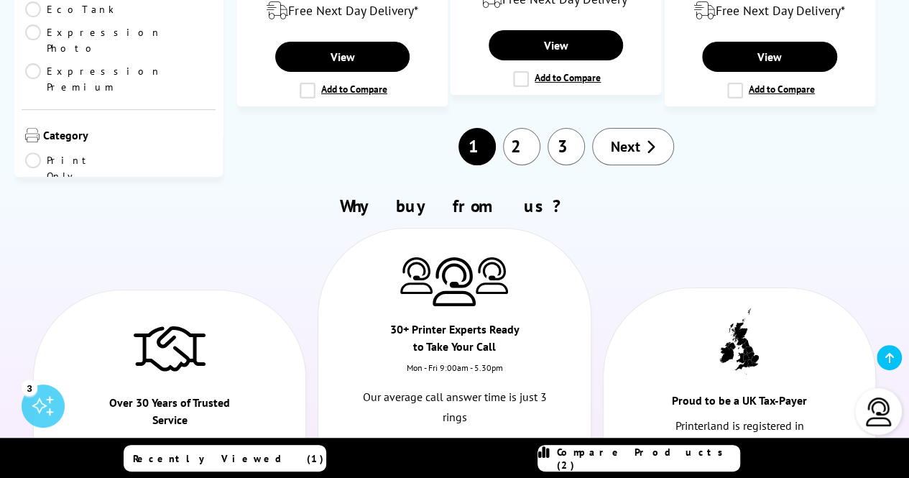
click at [685, 452] on span "Compare Products (2)" at bounding box center [648, 458] width 182 height 26
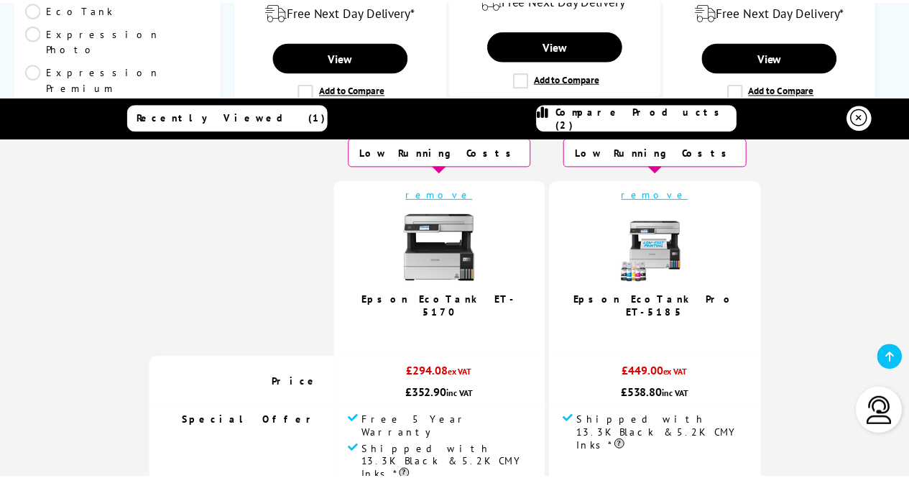
scroll to position [0, 0]
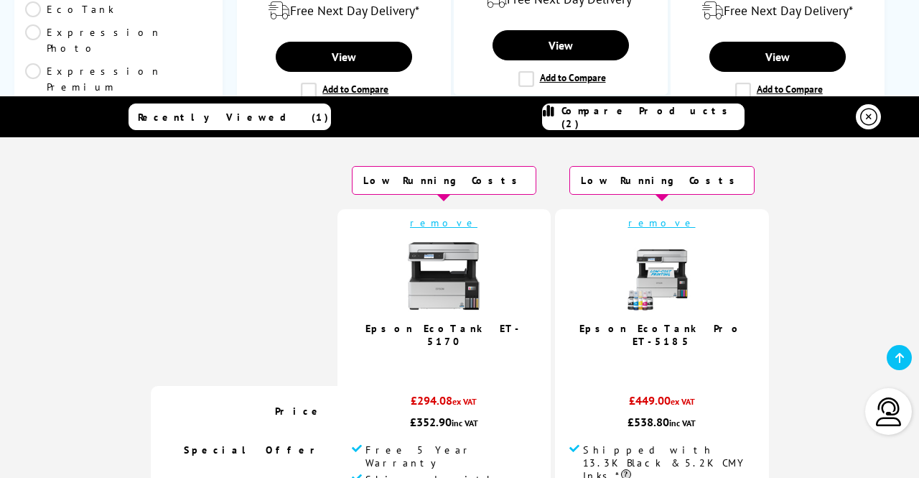
click at [865, 113] on icon at bounding box center [868, 116] width 17 height 17
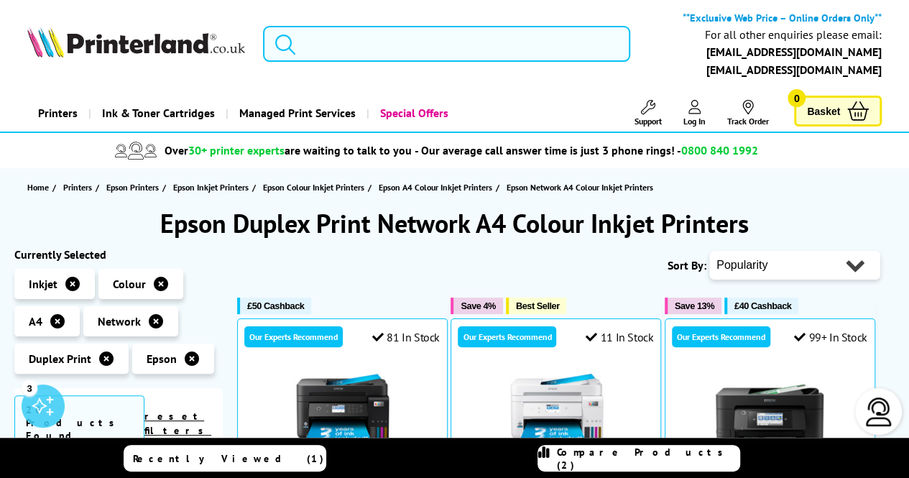
click at [354, 41] on input "search" at bounding box center [446, 44] width 367 height 36
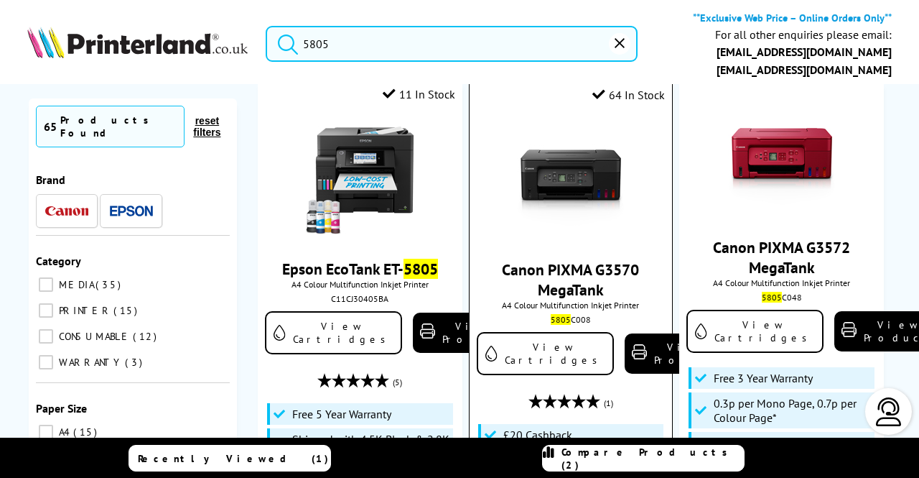
scroll to position [152, 0]
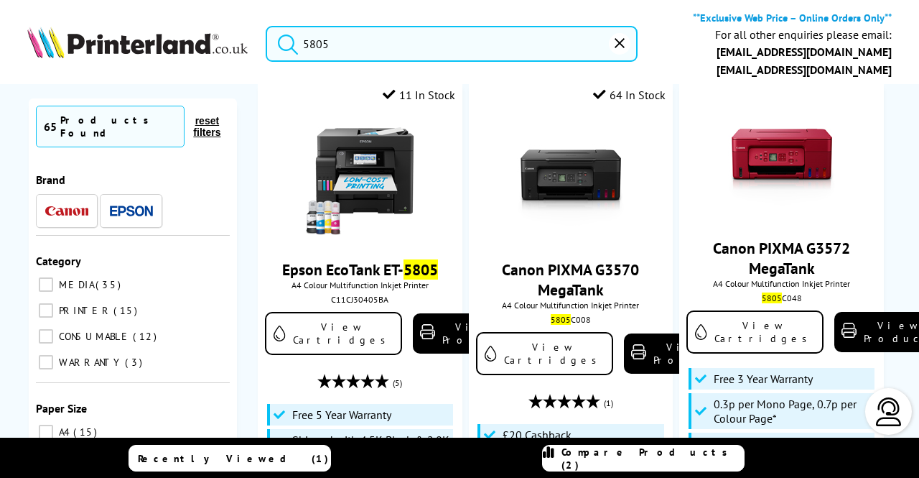
type input "5805"
click at [583, 458] on link "Compare Products (2)" at bounding box center [643, 458] width 203 height 27
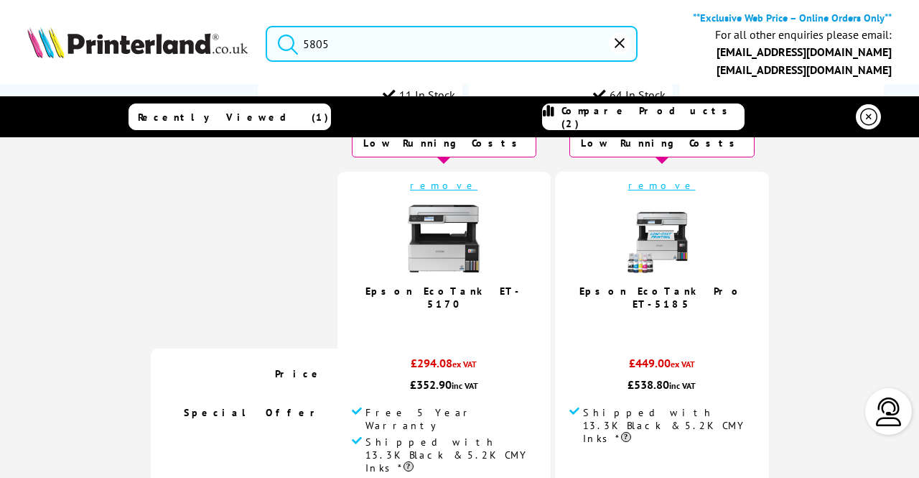
scroll to position [0, 0]
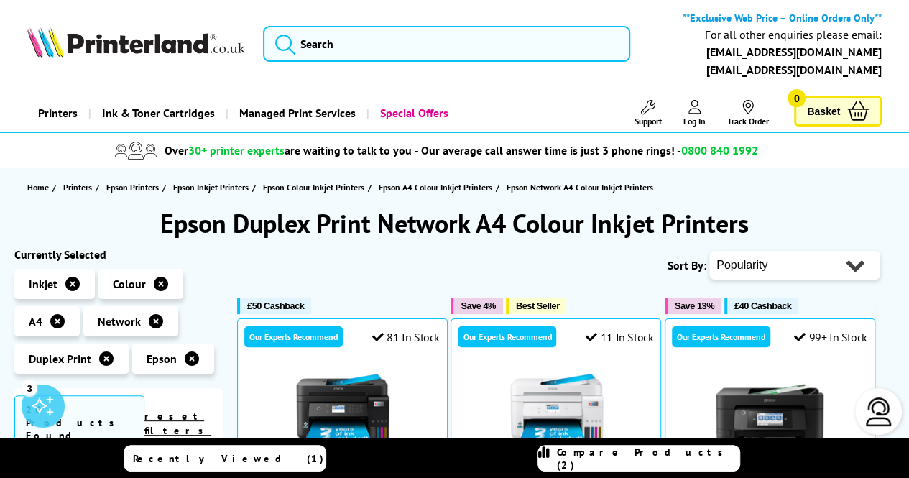
type input "5805"
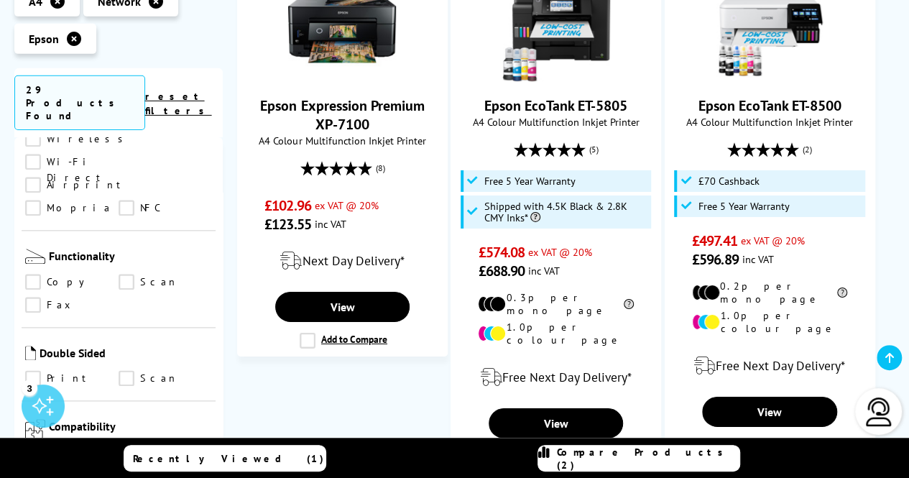
scroll to position [880, 0]
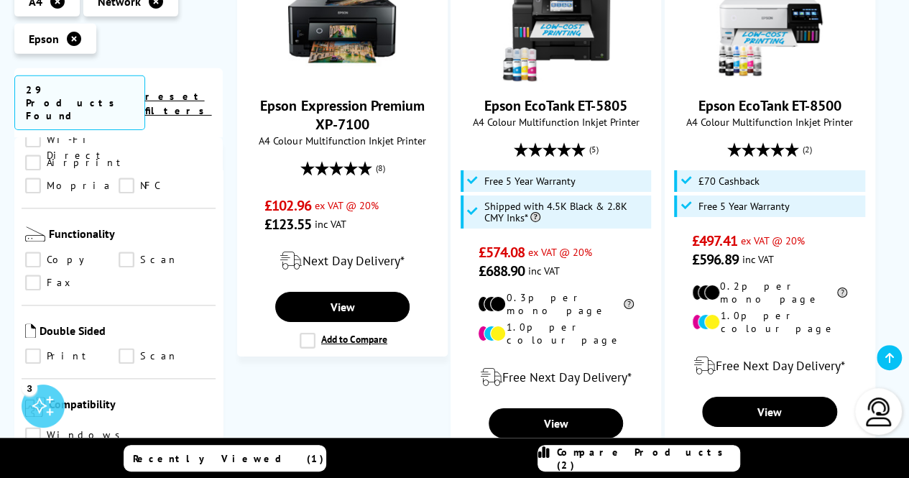
click at [36, 348] on link "Print" at bounding box center [71, 356] width 93 height 16
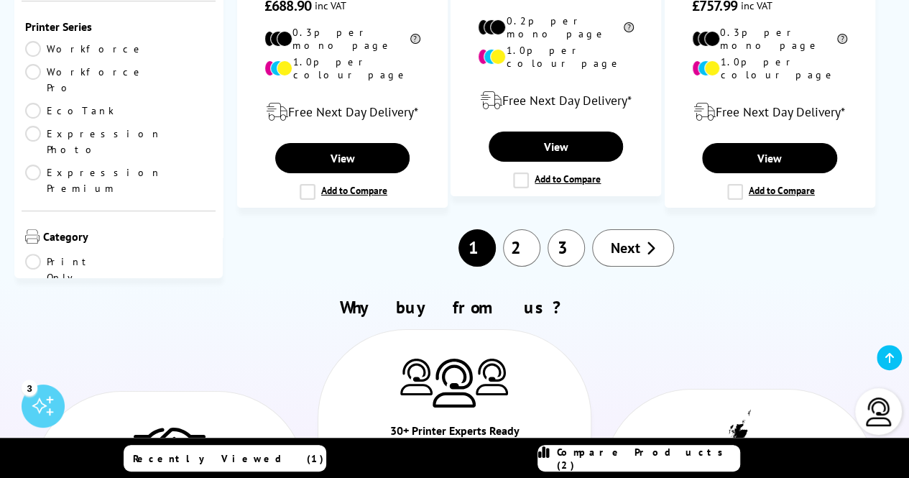
scroll to position [2525, 0]
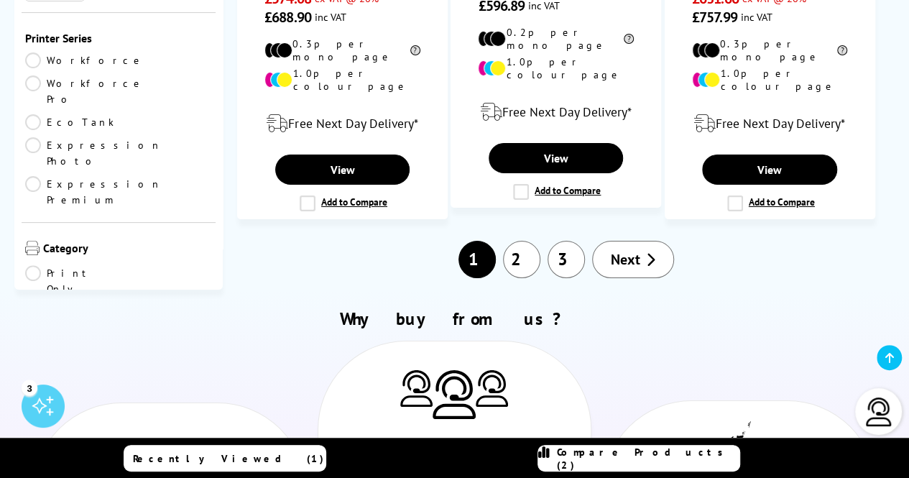
click at [526, 241] on link "2" at bounding box center [521, 259] width 37 height 37
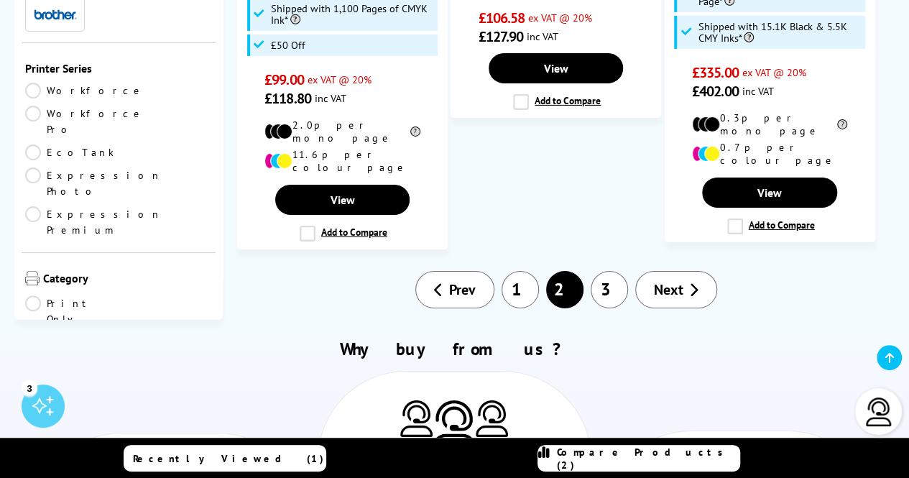
scroll to position [2351, 0]
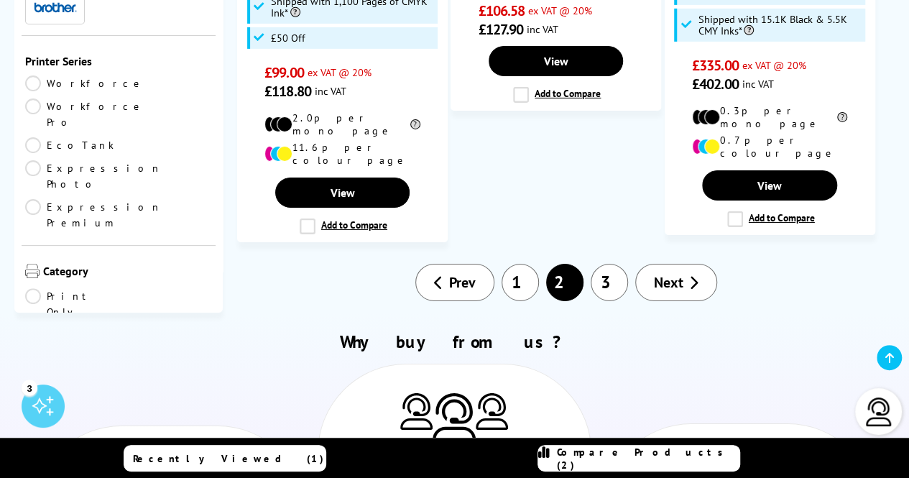
click at [619, 264] on link "3" at bounding box center [608, 282] width 37 height 37
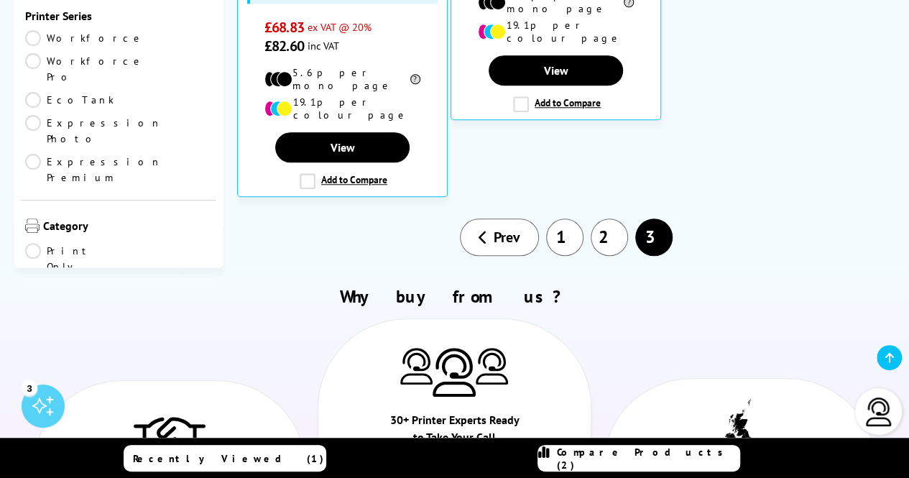
scroll to position [614, 0]
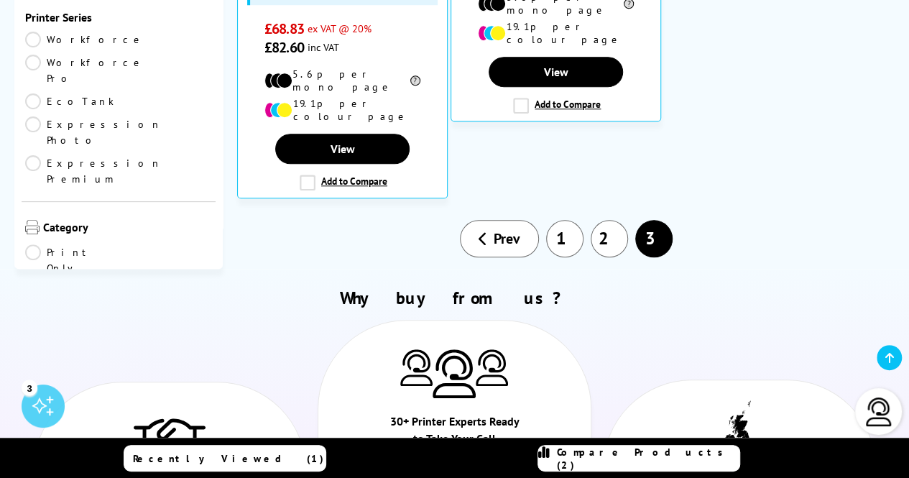
click at [555, 221] on link "1" at bounding box center [564, 238] width 37 height 37
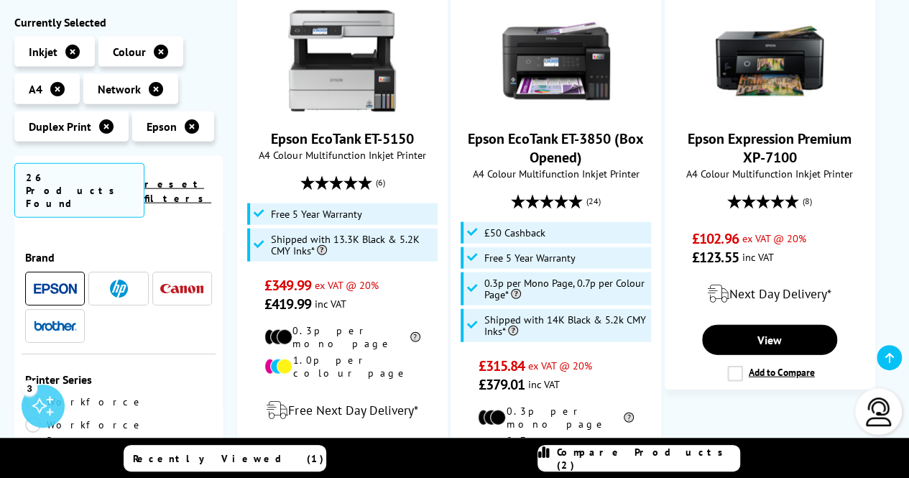
scroll to position [1617, 0]
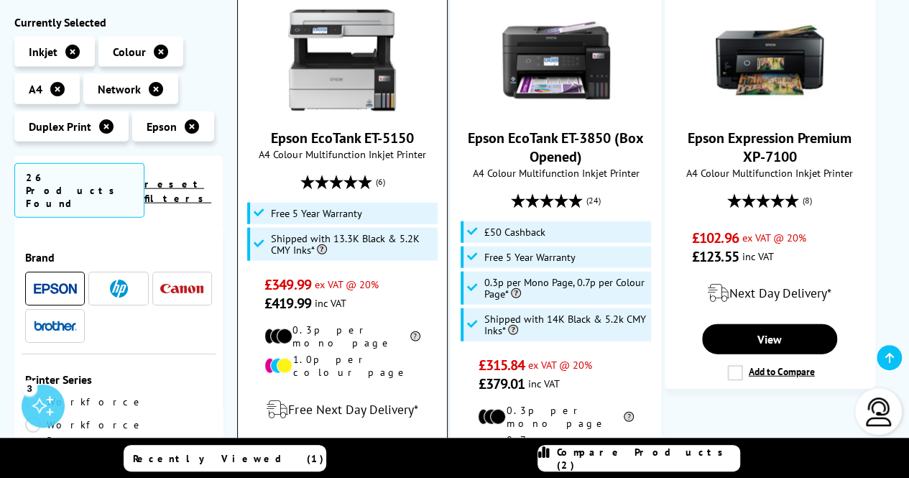
click at [0, 0] on input "Add to Compare" at bounding box center [0, 0] width 0 height 0
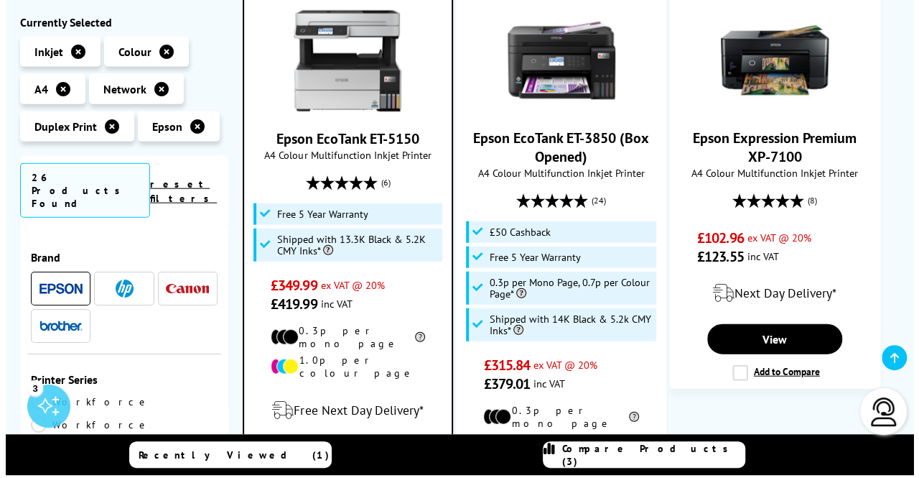
scroll to position [1617, 0]
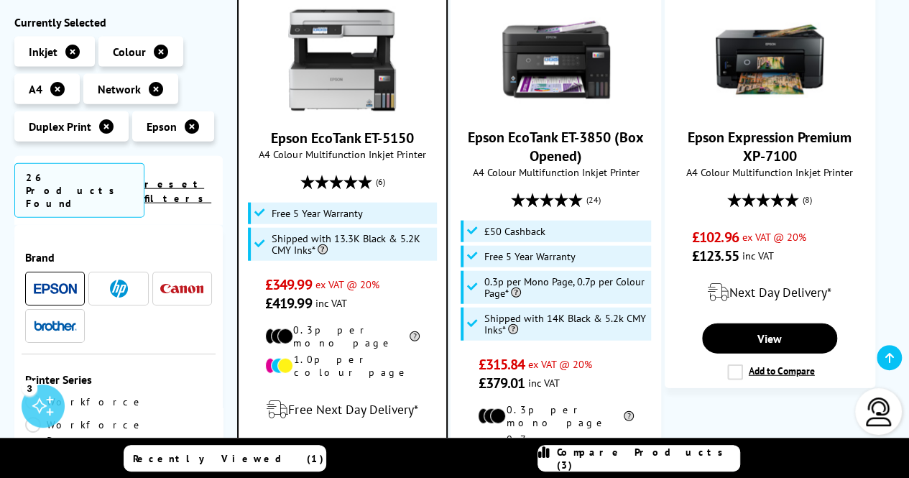
click at [549, 457] on icon at bounding box center [543, 458] width 11 height 26
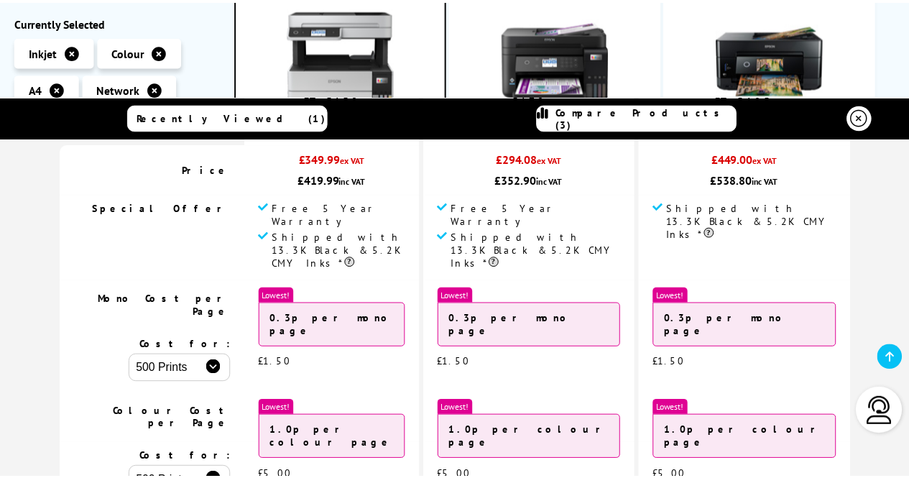
scroll to position [0, 0]
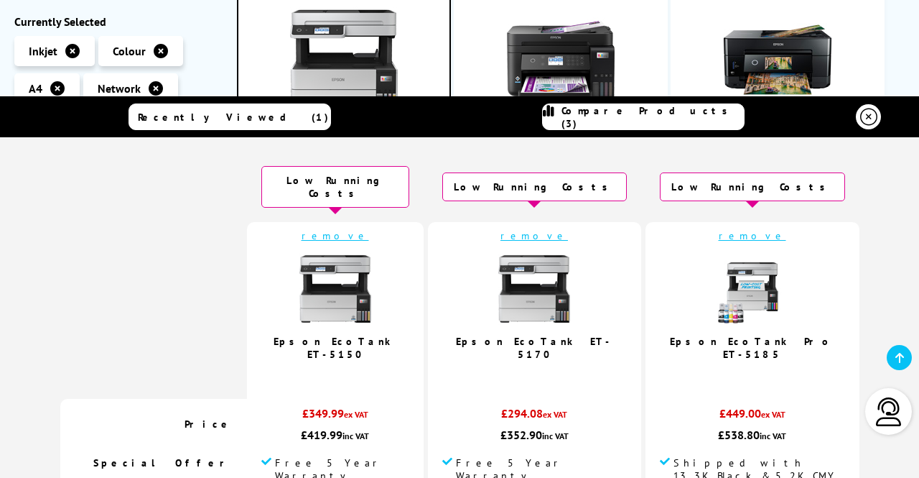
click at [719, 229] on link "remove" at bounding box center [753, 235] width 68 height 13
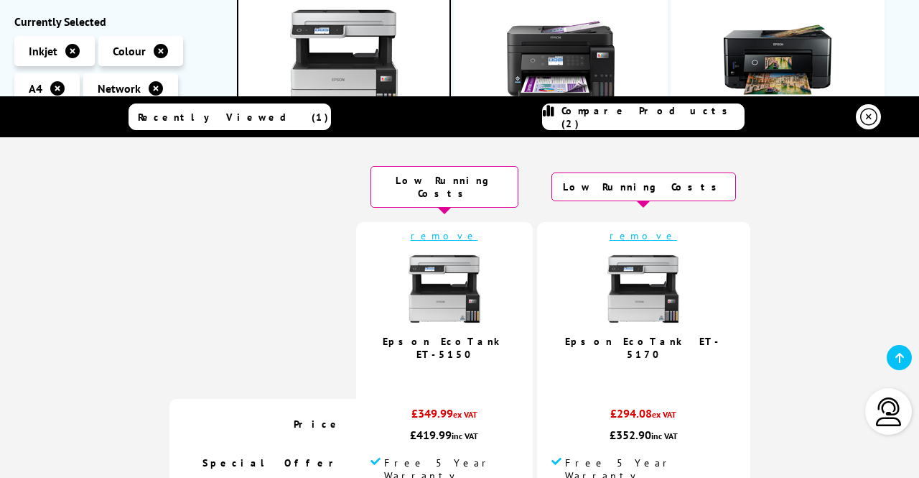
click at [631, 229] on link "remove" at bounding box center [644, 235] width 68 height 13
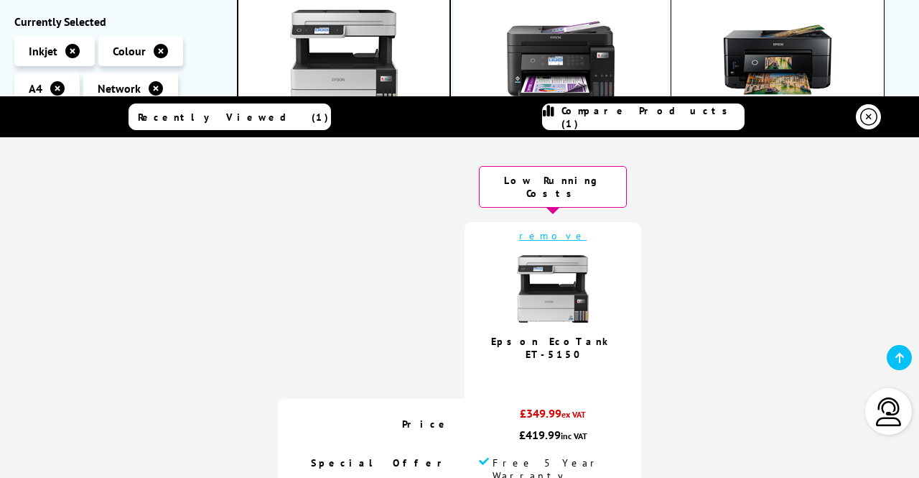
click at [860, 116] on icon at bounding box center [868, 116] width 17 height 17
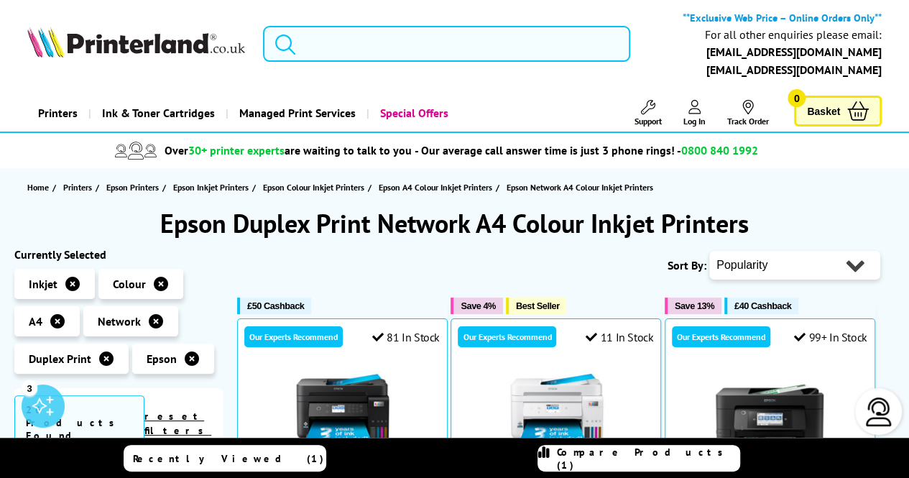
click at [447, 48] on input "search" at bounding box center [446, 44] width 367 height 36
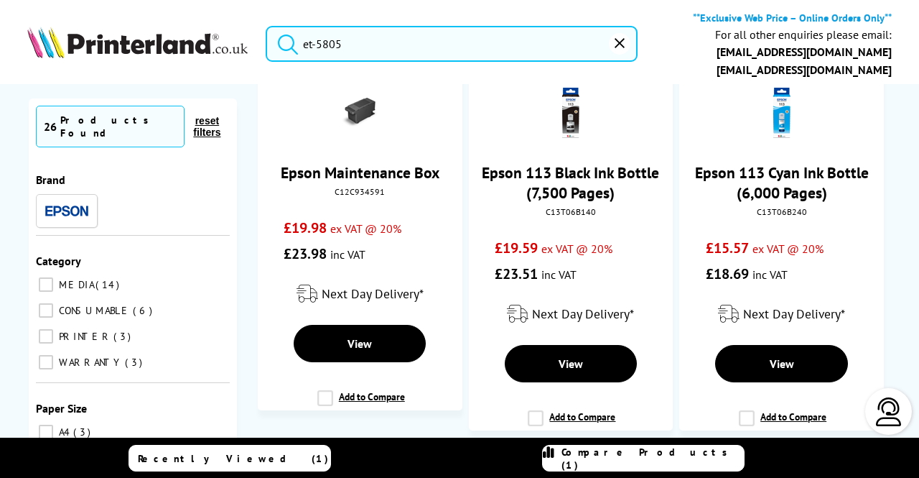
scroll to position [879, 0]
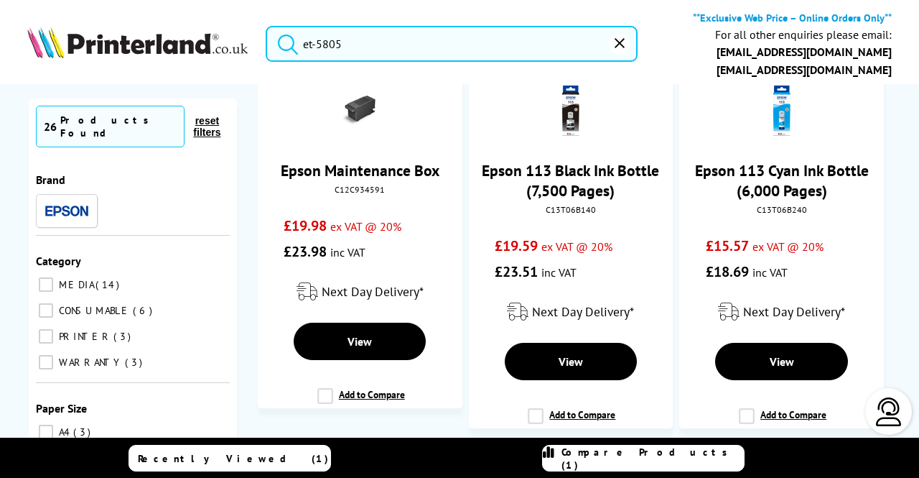
click at [266, 26] on button "submit" at bounding box center [284, 42] width 36 height 32
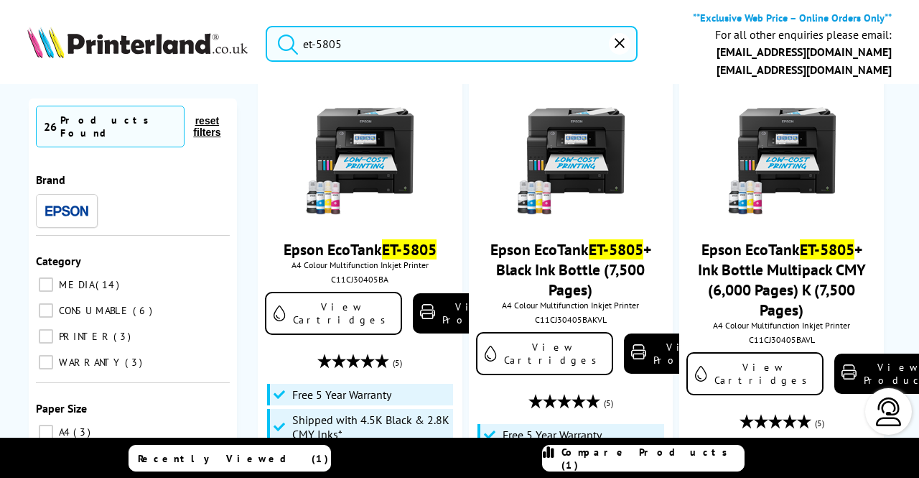
scroll to position [108, 0]
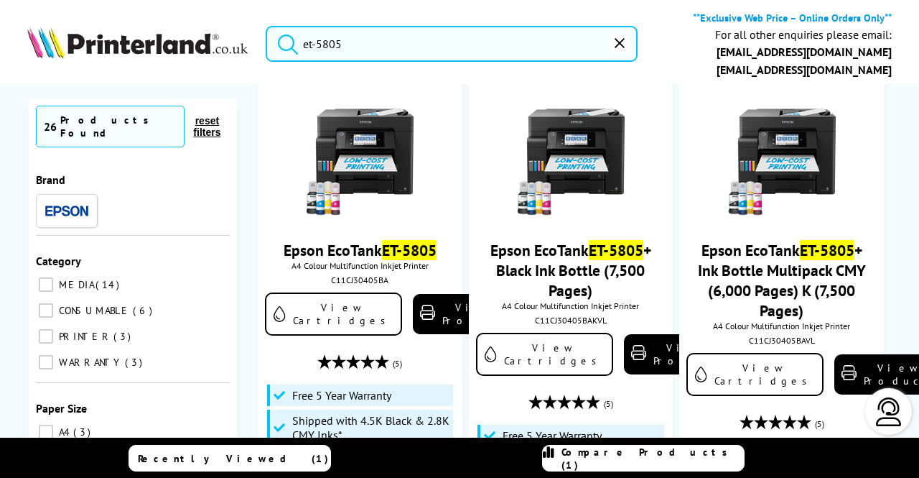
drag, startPoint x: 328, startPoint y: 42, endPoint x: 369, endPoint y: 42, distance: 40.9
click at [368, 42] on input "et-5805" at bounding box center [452, 44] width 372 height 36
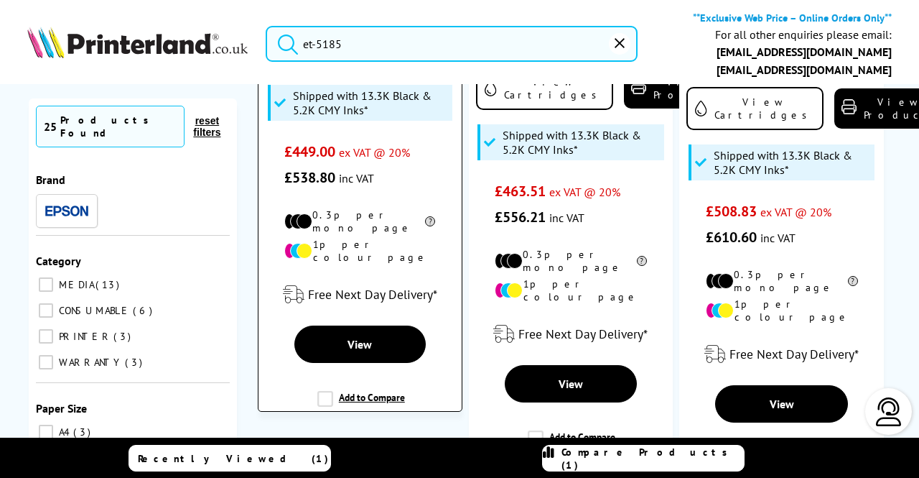
scroll to position [371, 0]
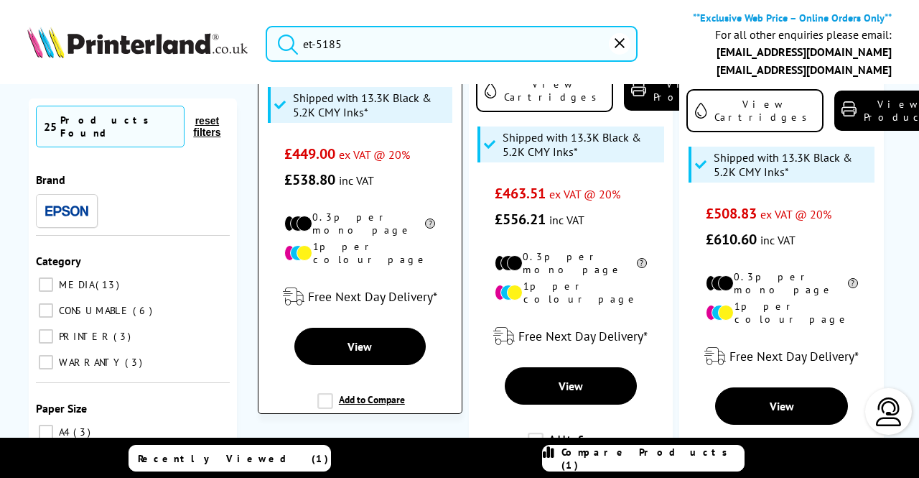
type input "et-5185"
click at [325, 399] on label "Add to Compare" at bounding box center [361, 406] width 88 height 27
click at [0, 0] on input "Add to Compare" at bounding box center [0, 0] width 0 height 0
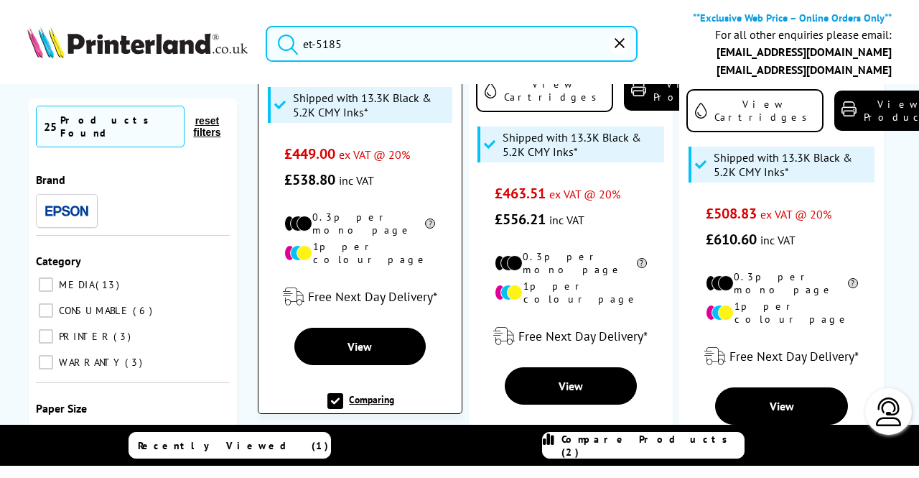
scroll to position [371, 0]
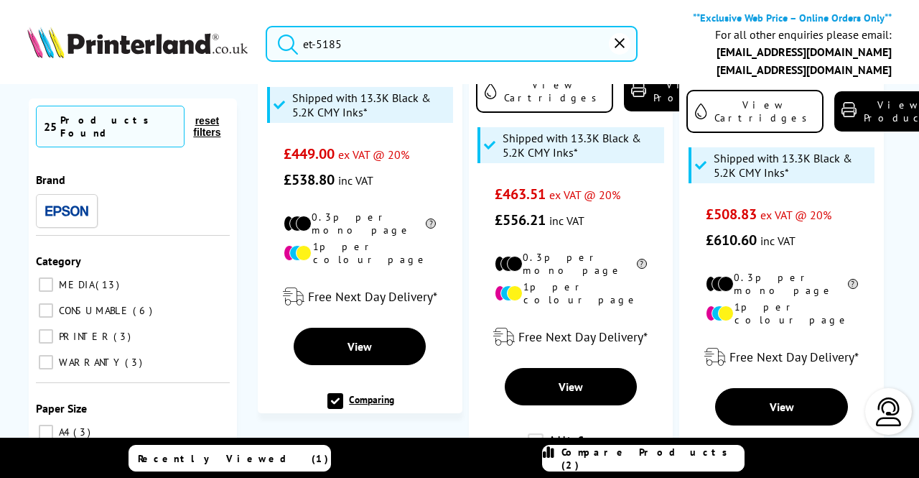
click at [676, 459] on span "Compare Products (2)" at bounding box center [653, 458] width 182 height 26
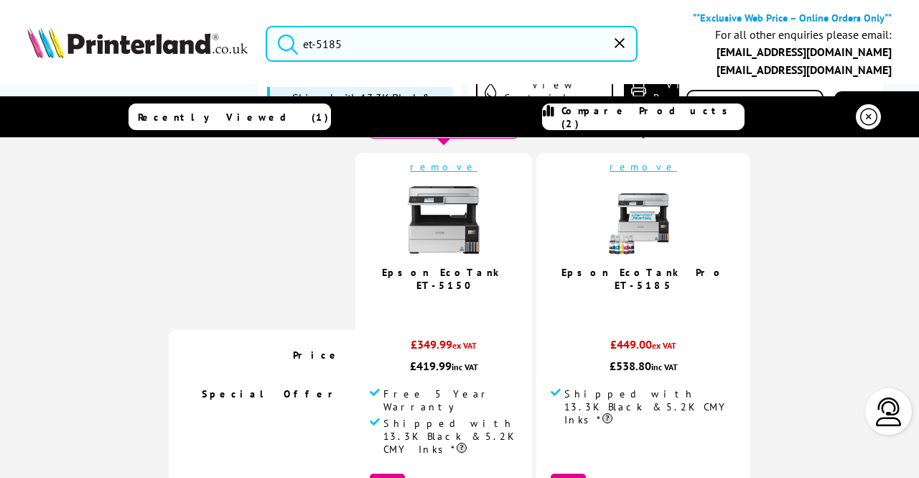
scroll to position [45, 0]
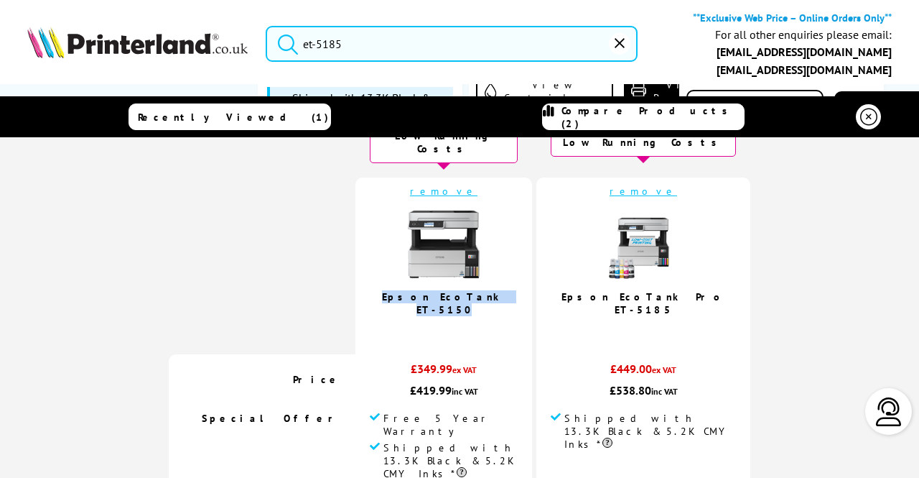
drag, startPoint x: 514, startPoint y: 285, endPoint x: 413, endPoint y: 281, distance: 100.6
click at [413, 281] on td "remove Epson EcoTank ET-5150 4.3 / 5" at bounding box center [444, 265] width 177 height 177
copy link "Epson EcoTank ET-5150"
click at [633, 185] on link "remove" at bounding box center [644, 191] width 68 height 13
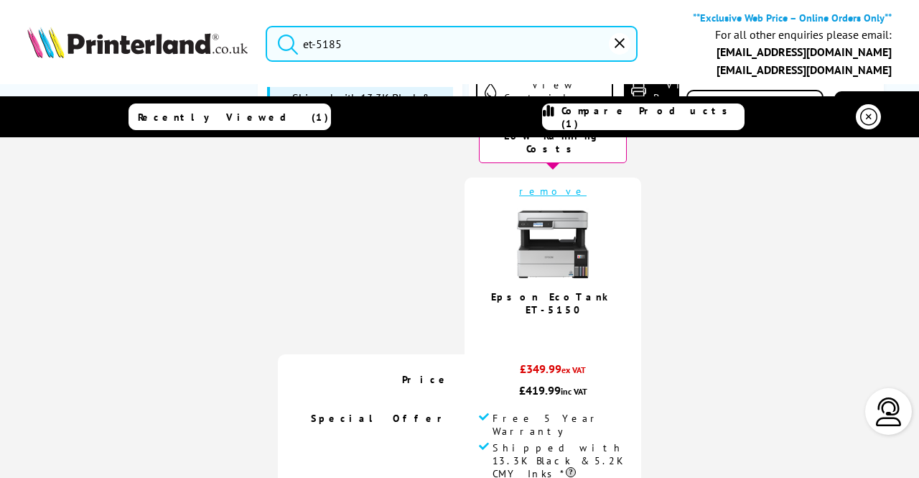
click at [560, 185] on link "remove" at bounding box center [553, 191] width 68 height 13
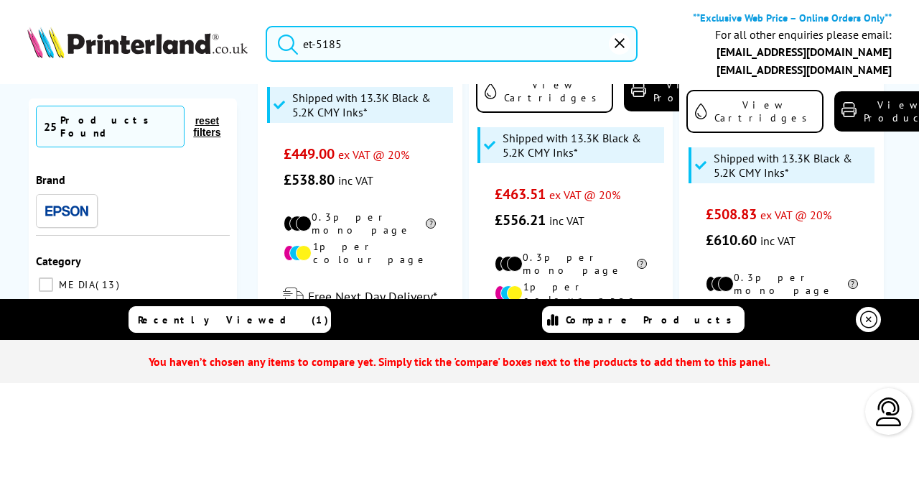
scroll to position [0, 0]
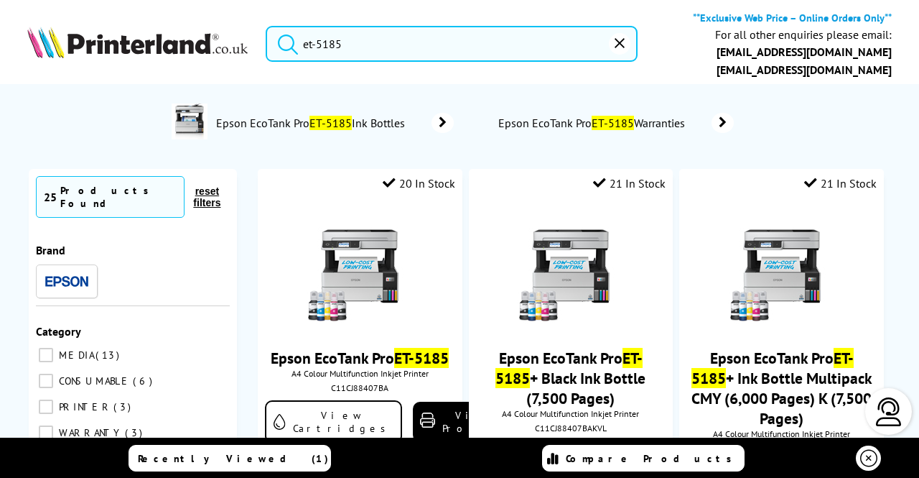
click at [190, 42] on img at bounding box center [137, 42] width 220 height 31
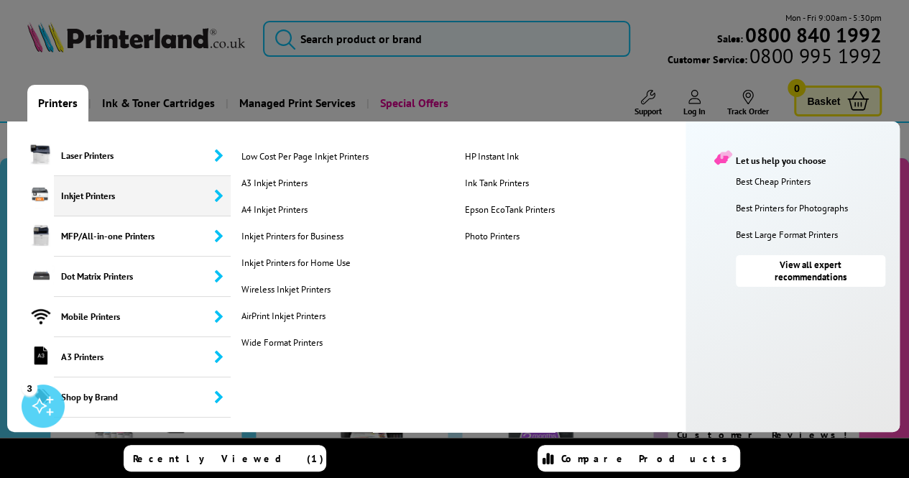
click at [71, 198] on span "Inkjet Printers" at bounding box center [142, 196] width 177 height 40
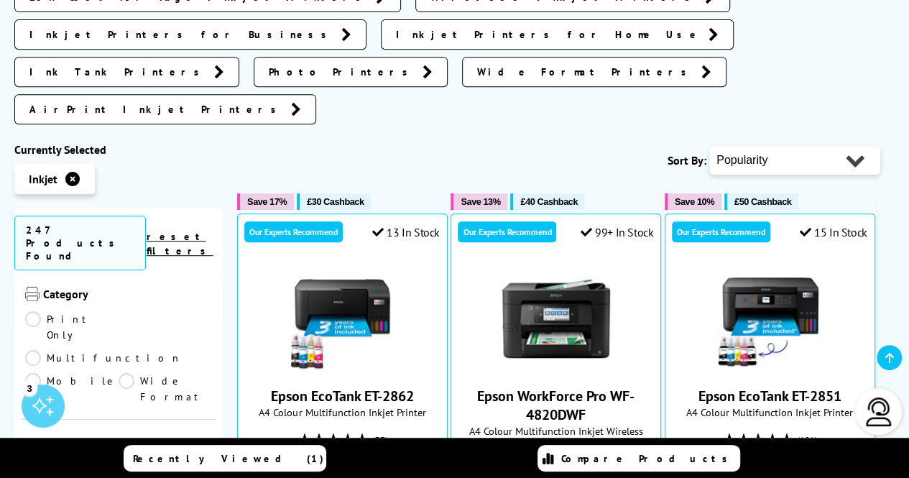
scroll to position [139, 0]
click at [39, 310] on link "Print Only" at bounding box center [71, 326] width 93 height 32
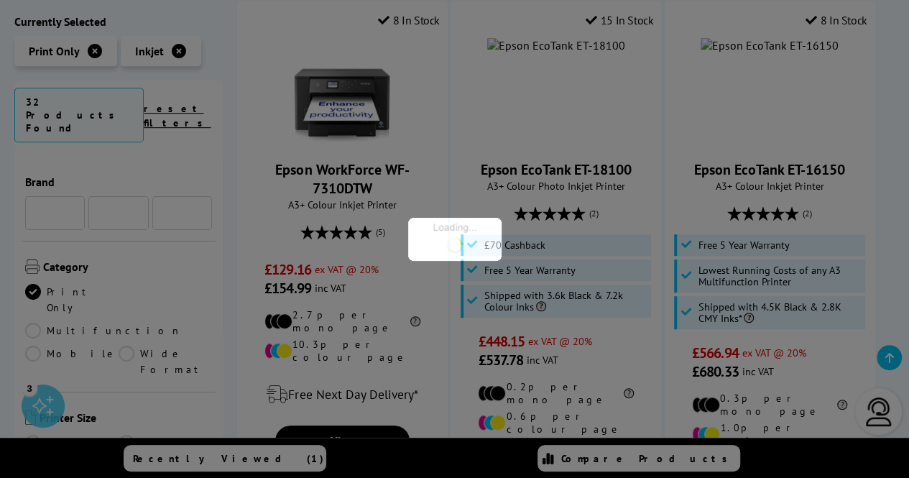
scroll to position [139, 0]
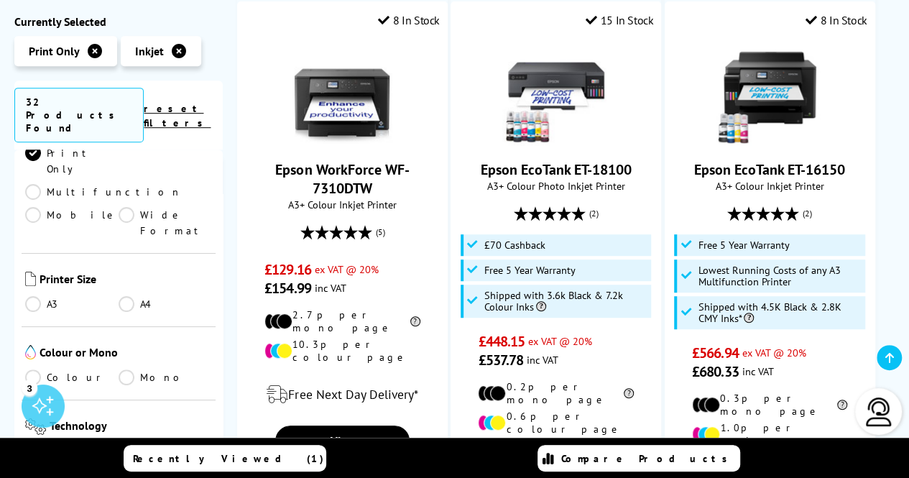
click at [124, 296] on link "A4" at bounding box center [165, 304] width 93 height 16
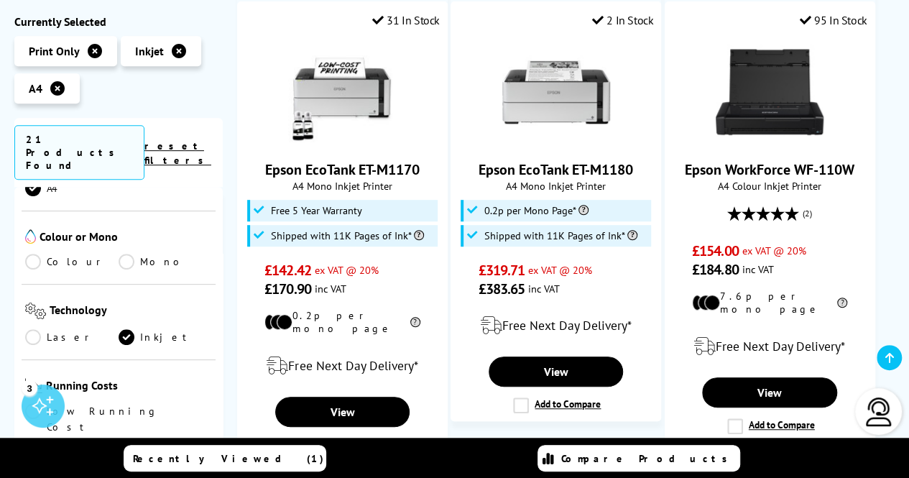
scroll to position [300, 0]
click at [37, 253] on link "Colour" at bounding box center [71, 261] width 93 height 16
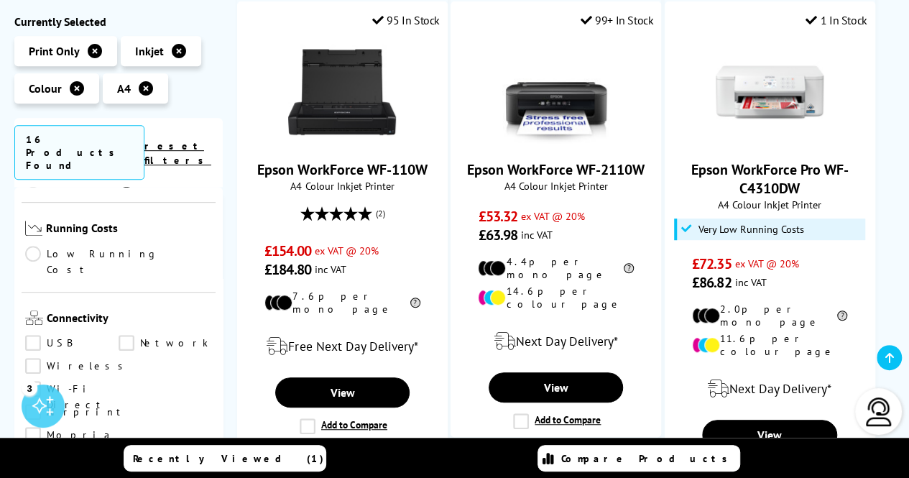
scroll to position [470, 0]
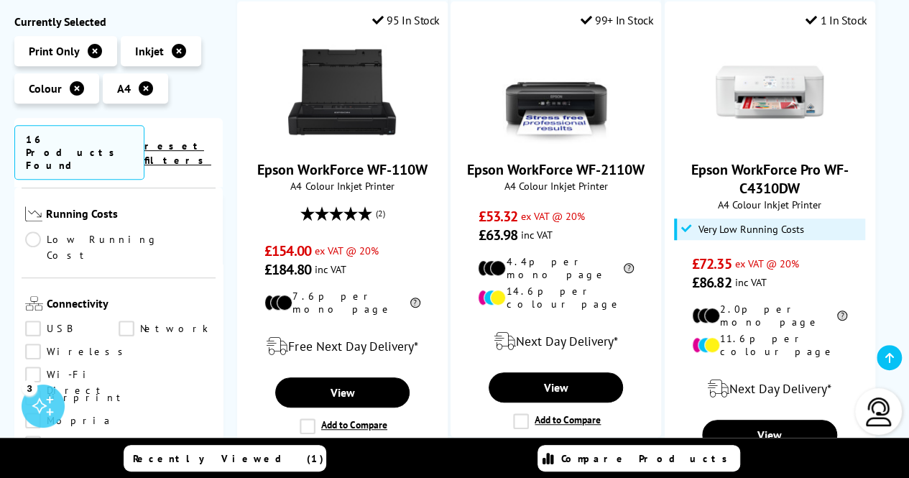
click at [125, 320] on link "Network" at bounding box center [165, 328] width 93 height 16
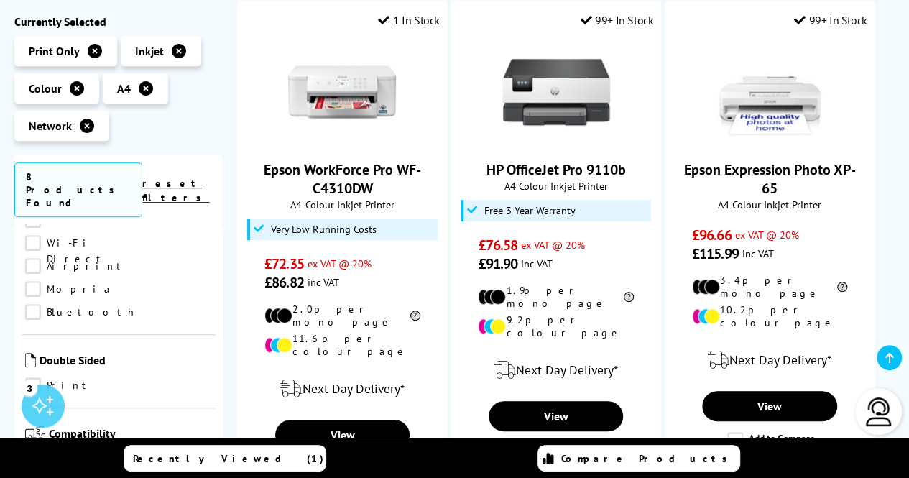
scroll to position [650, 0]
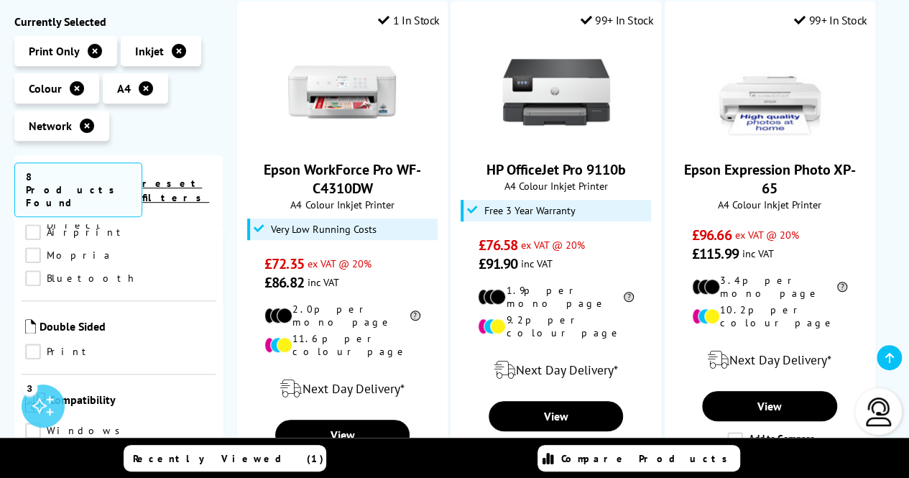
click at [36, 343] on link "Print" at bounding box center [71, 351] width 93 height 16
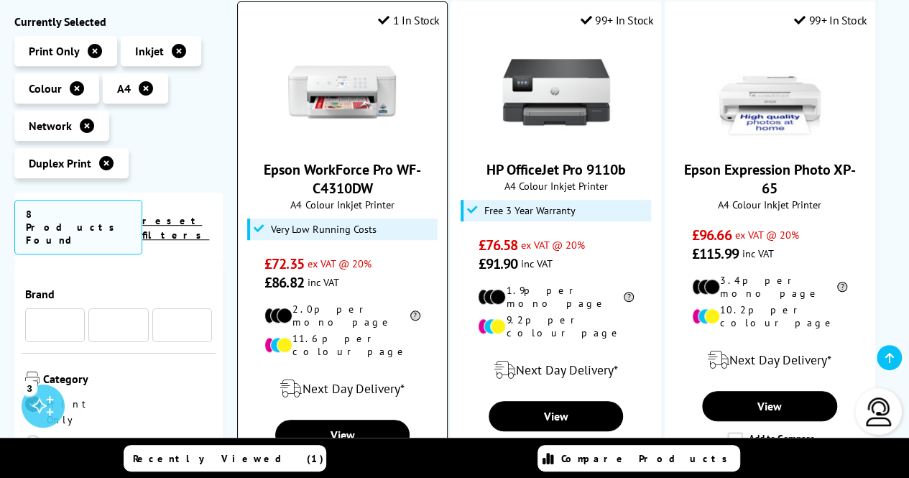
scroll to position [650, 0]
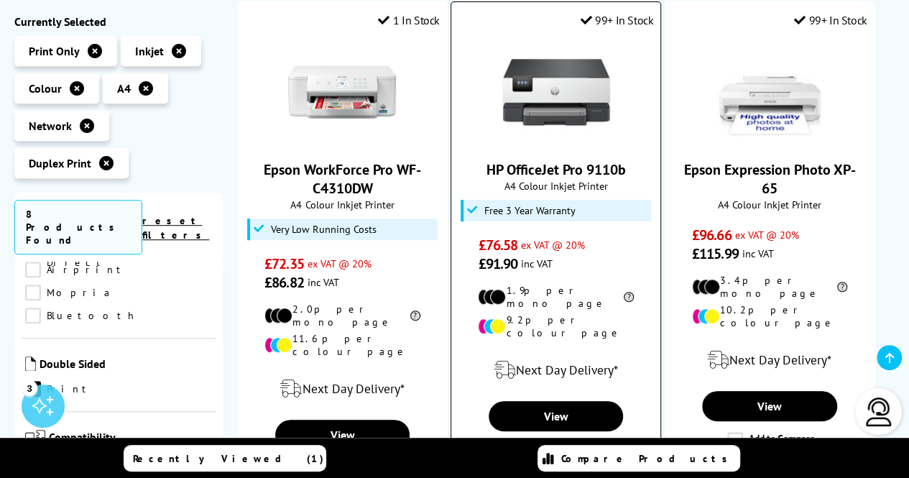
drag, startPoint x: 268, startPoint y: 317, endPoint x: 541, endPoint y: 289, distance: 274.3
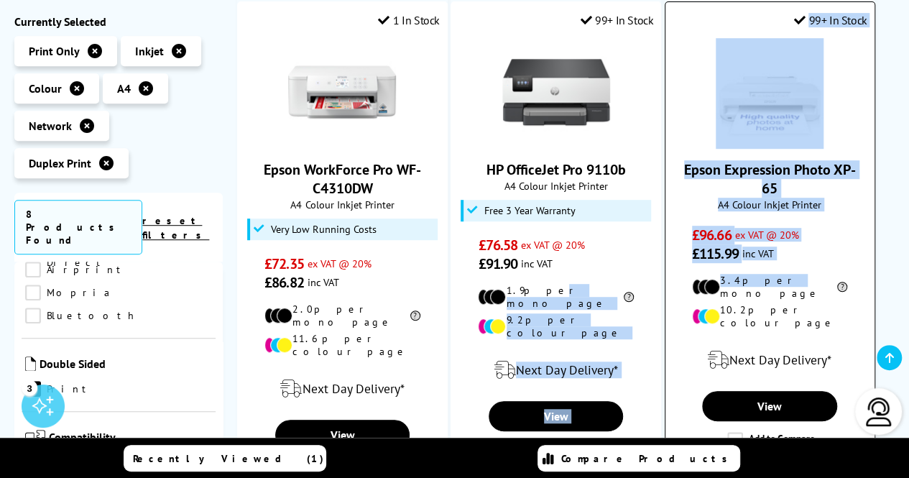
drag, startPoint x: 541, startPoint y: 289, endPoint x: 763, endPoint y: 279, distance: 222.2
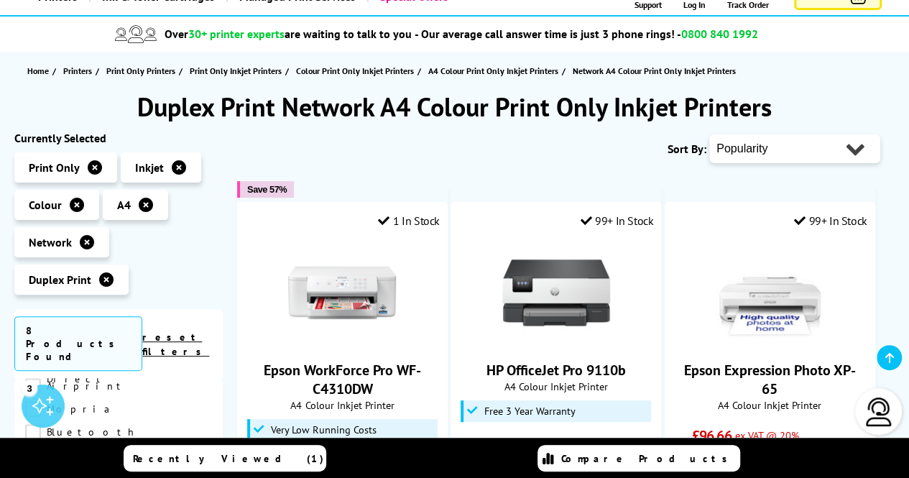
scroll to position [111, 0]
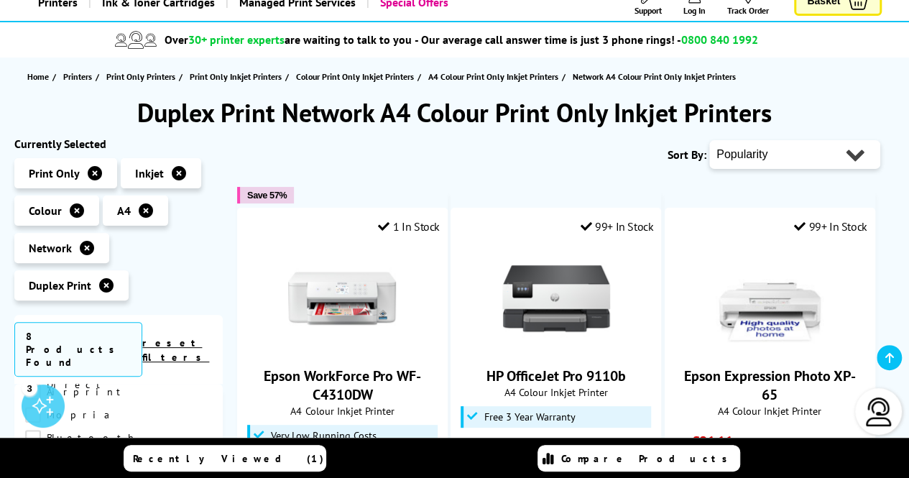
click at [746, 146] on select "Popularity Rating Price - Low to High Price - High to Low Running Costs - Low t…" at bounding box center [794, 154] width 171 height 29
click at [752, 163] on select "Popularity Rating Price - Low to High Price - High to Low Running Costs - Low t…" at bounding box center [794, 154] width 171 height 29
select select "Price Descending"
click at [709, 140] on select "Popularity Rating Price - Low to High Price - High to Low Running Costs - Low t…" at bounding box center [794, 154] width 171 height 29
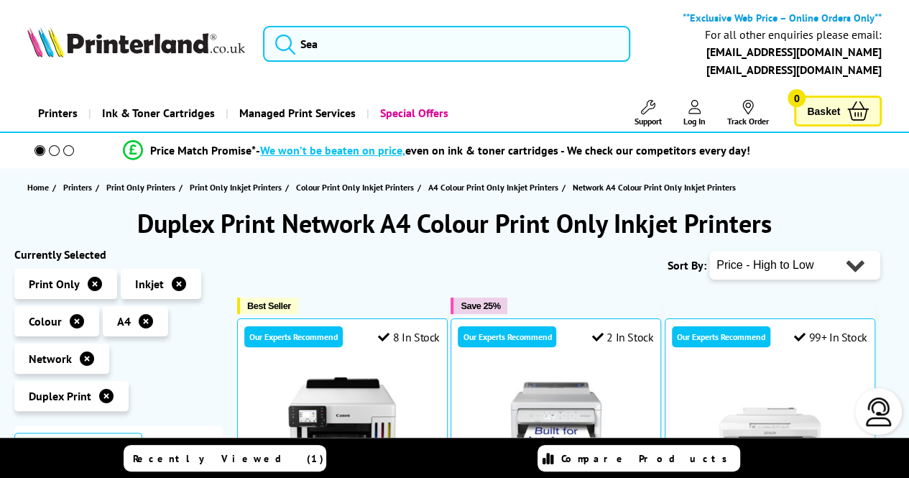
click at [773, 265] on select "Popularity Rating Price - Low to High Price - High to Low Running Costs - Low t…" at bounding box center [794, 265] width 171 height 29
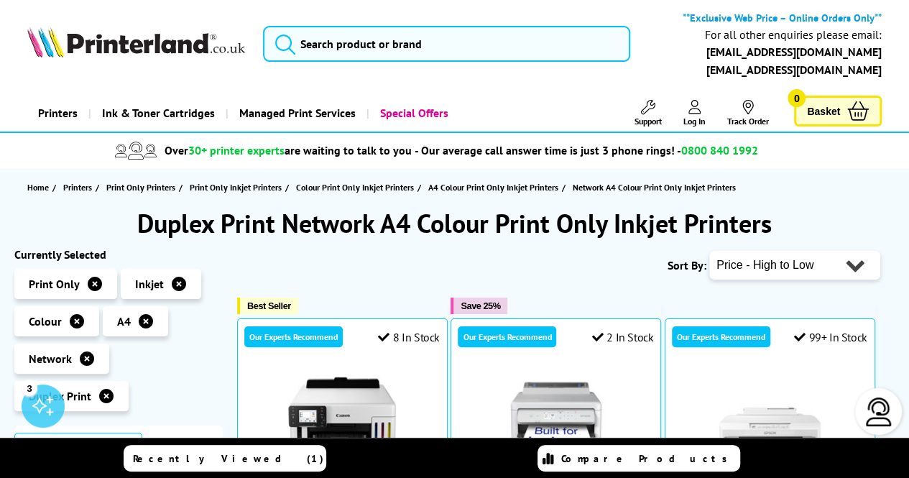
select select "Running Costs"
click at [709, 251] on select "Popularity Rating Price - Low to High Price - High to Low Running Costs - Low t…" at bounding box center [794, 265] width 171 height 29
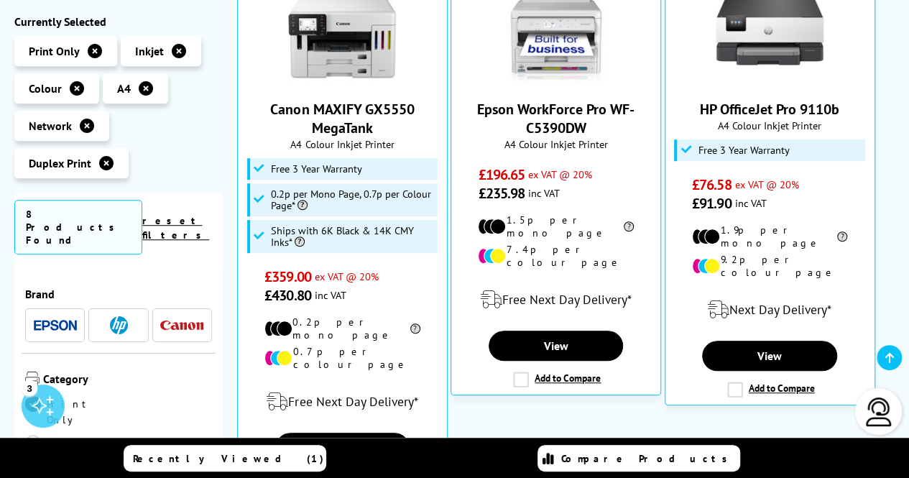
scroll to position [336, 0]
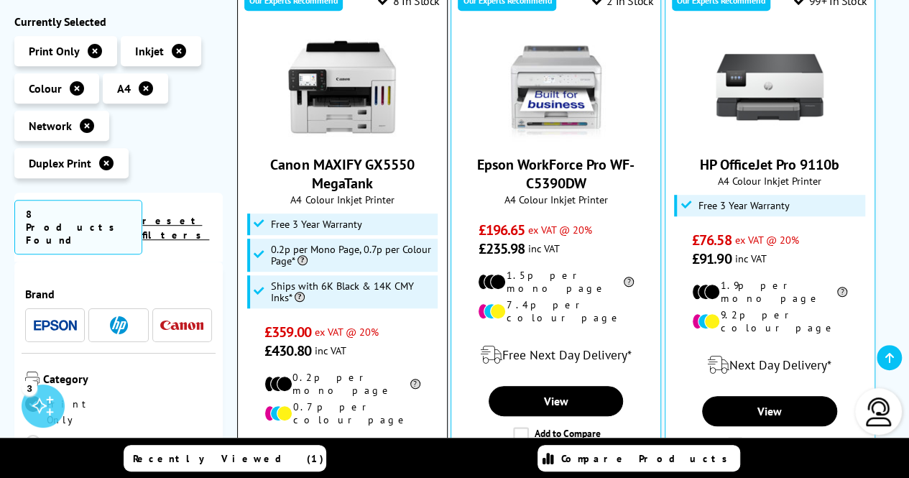
click at [358, 160] on link "Canon MAXIFY GX5550 MegaTank" at bounding box center [342, 173] width 144 height 37
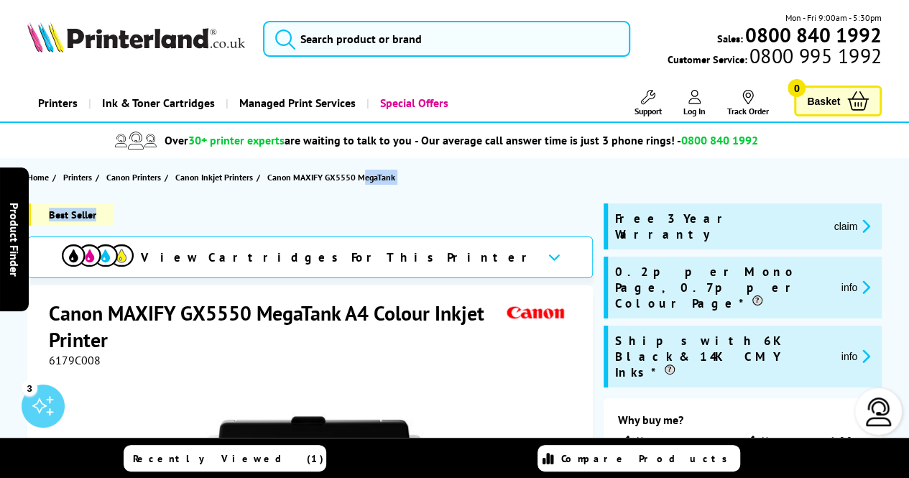
drag, startPoint x: 0, startPoint y: 0, endPoint x: 371, endPoint y: 196, distance: 419.9
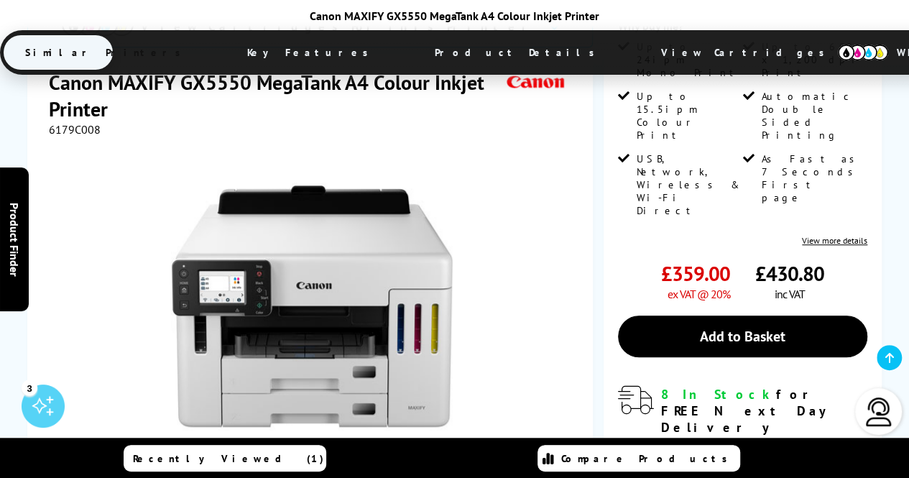
scroll to position [394, 0]
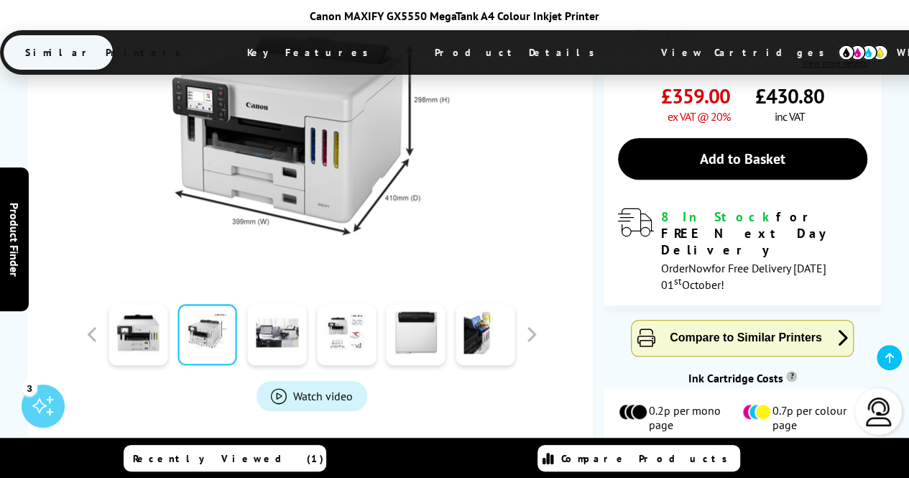
scroll to position [351, 0]
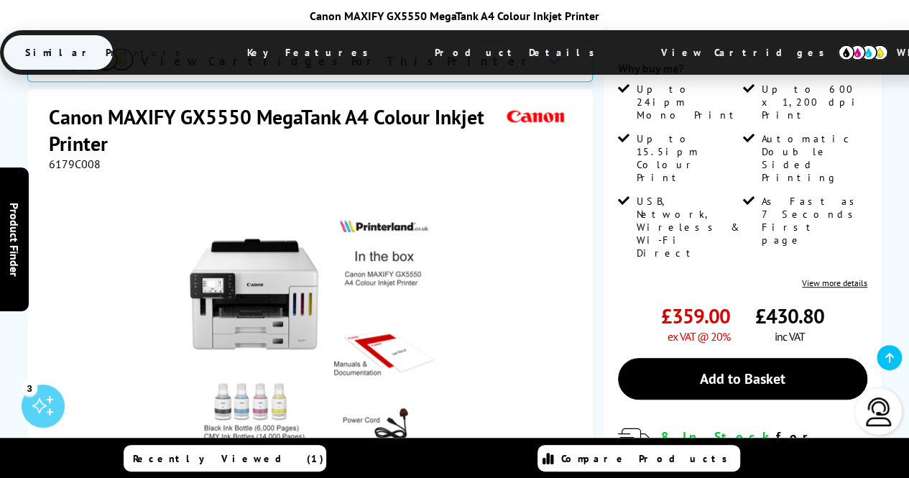
drag, startPoint x: 527, startPoint y: 383, endPoint x: 463, endPoint y: 394, distance: 65.5
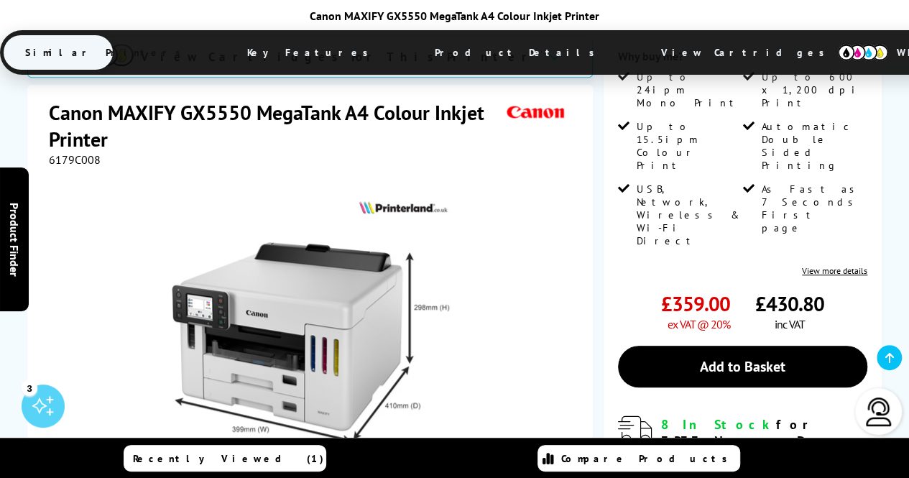
scroll to position [371, 0]
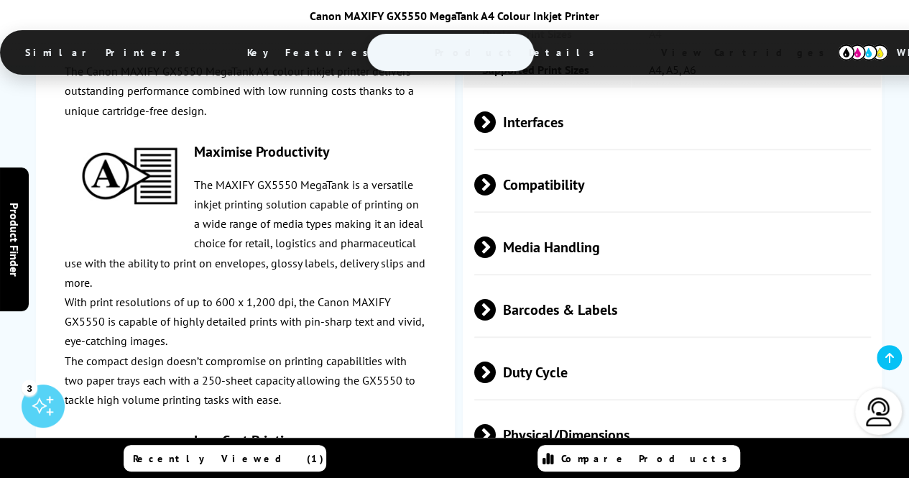
scroll to position [2981, 0]
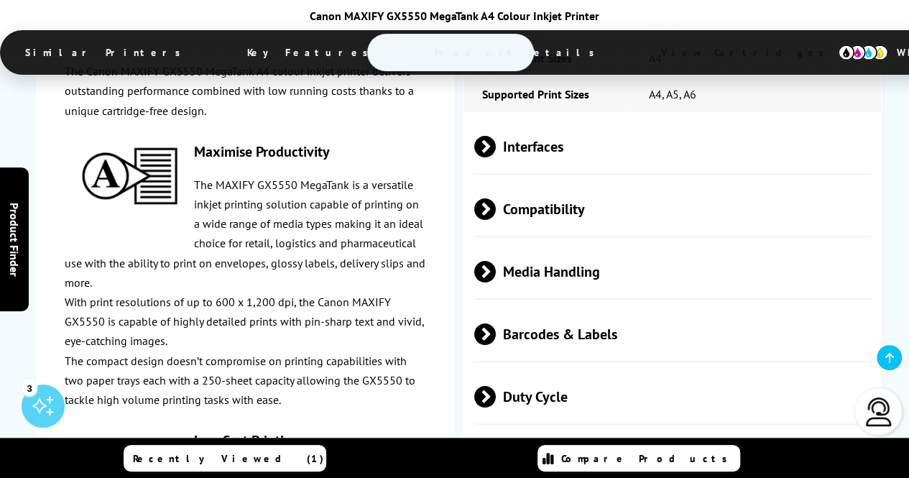
click at [804, 432] on span "Physical/Dimensions" at bounding box center [672, 459] width 396 height 54
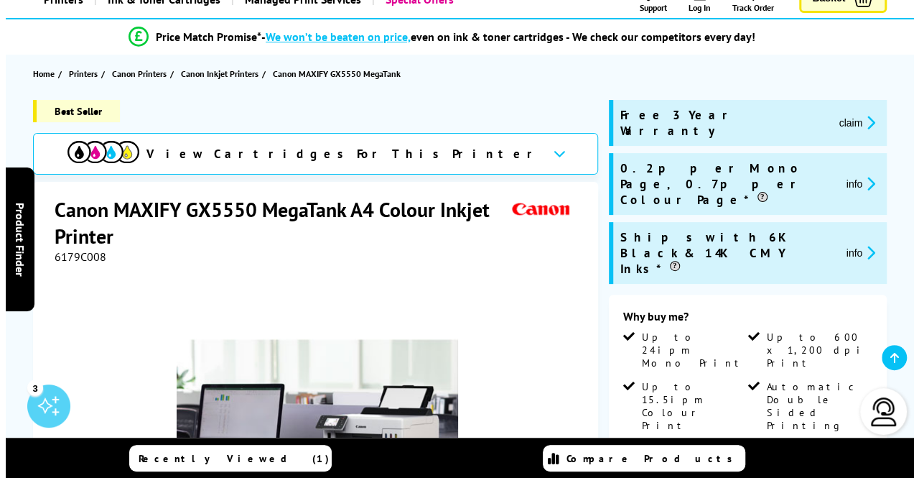
scroll to position [117, 0]
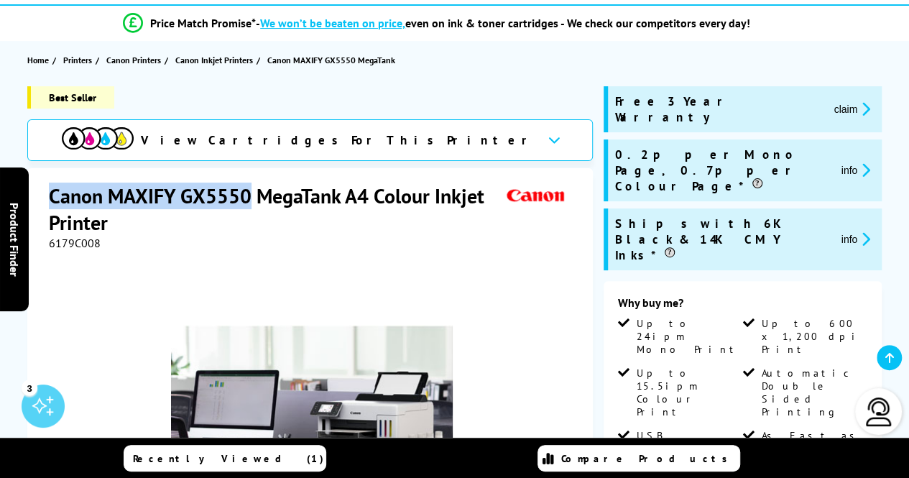
drag, startPoint x: 52, startPoint y: 190, endPoint x: 245, endPoint y: 195, distance: 192.5
click at [245, 195] on h1 "Canon MAXIFY GX5550 MegaTank A4 Colour Inkjet Printer" at bounding box center [276, 208] width 454 height 53
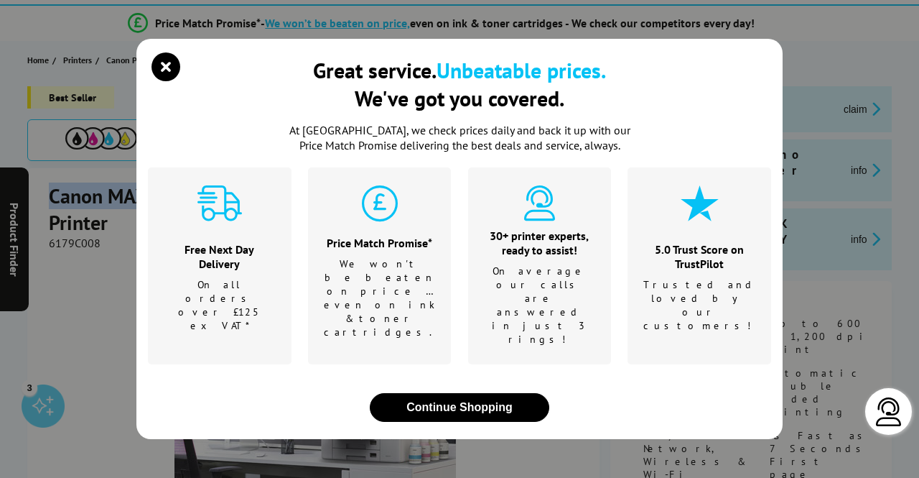
copy h1 "Canon MAXIFY GX5550"
